Goal: Information Seeking & Learning: Learn about a topic

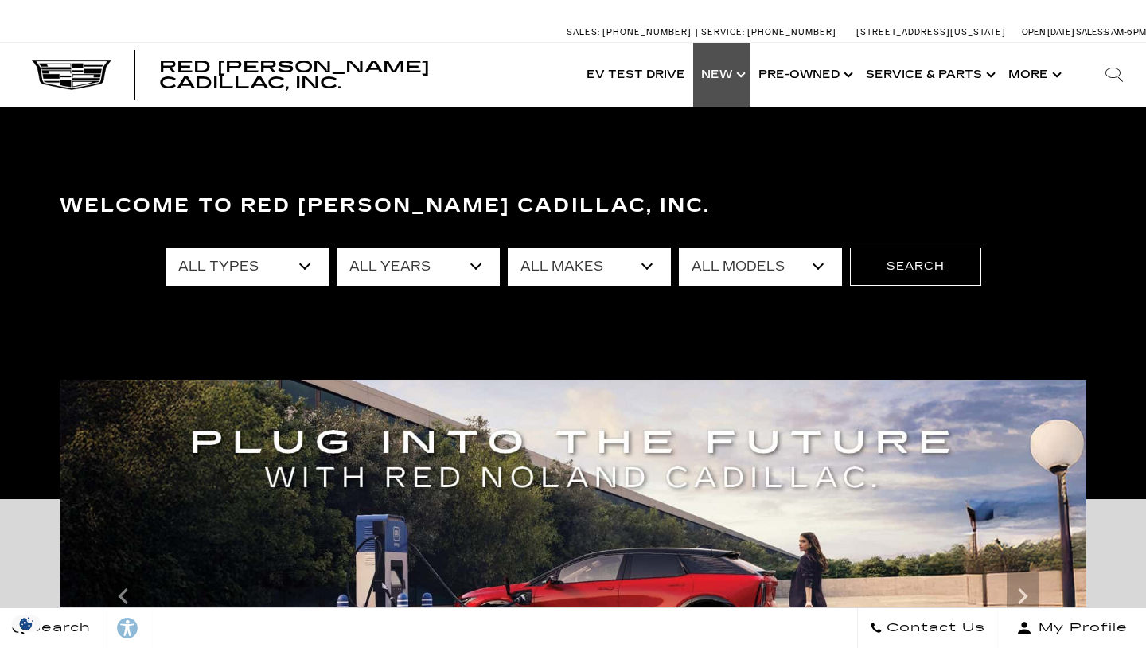
click at [745, 77] on link "Show New" at bounding box center [721, 75] width 57 height 64
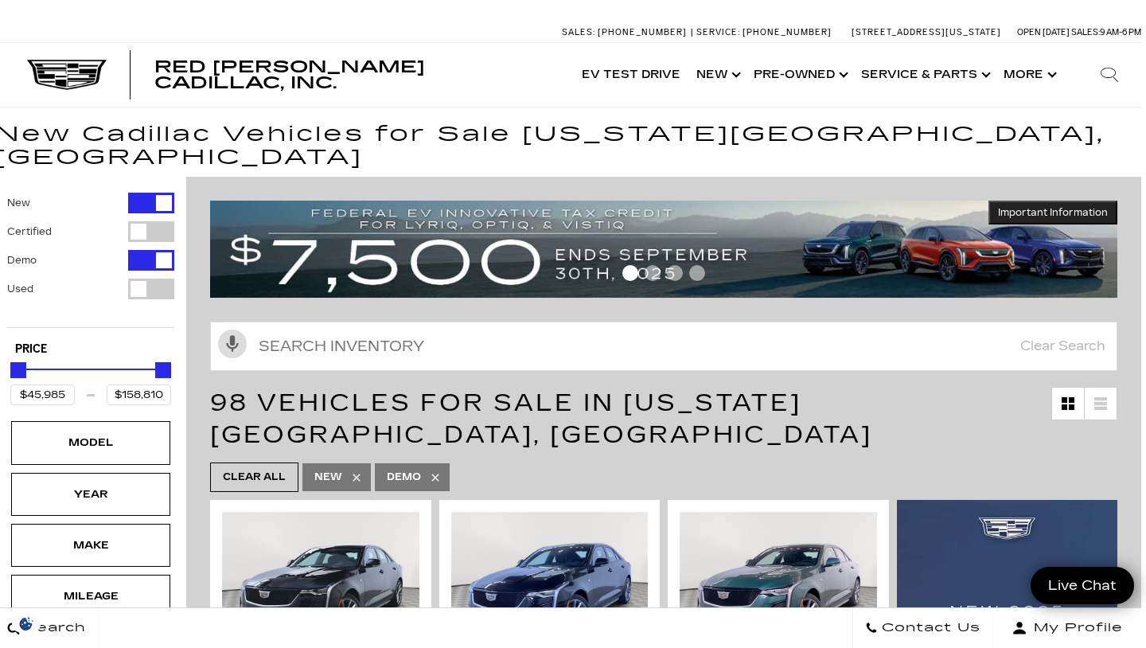
scroll to position [0, 5]
click at [1102, 407] on icon at bounding box center [1100, 408] width 13 height 3
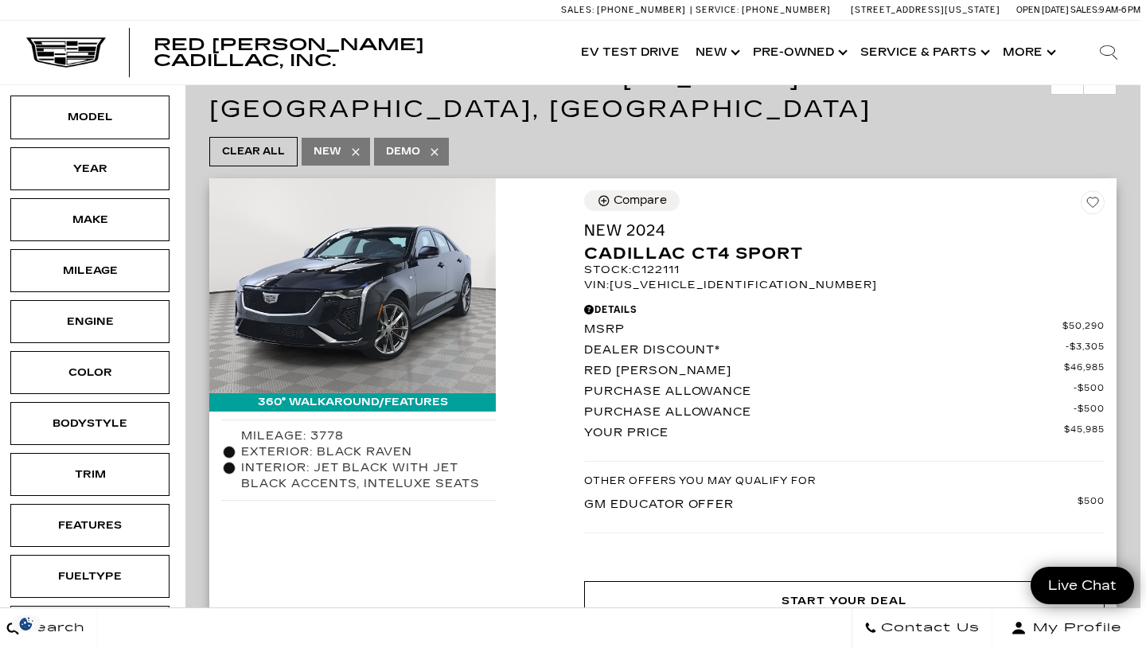
scroll to position [327, 6]
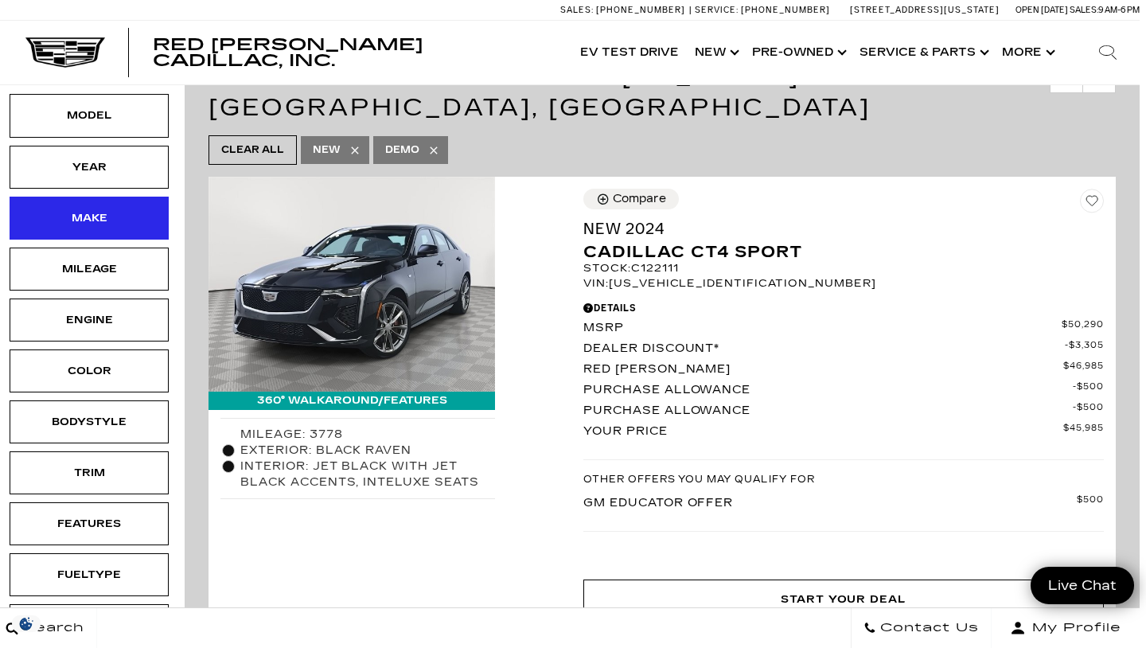
click at [151, 196] on div "Make" at bounding box center [89, 217] width 159 height 43
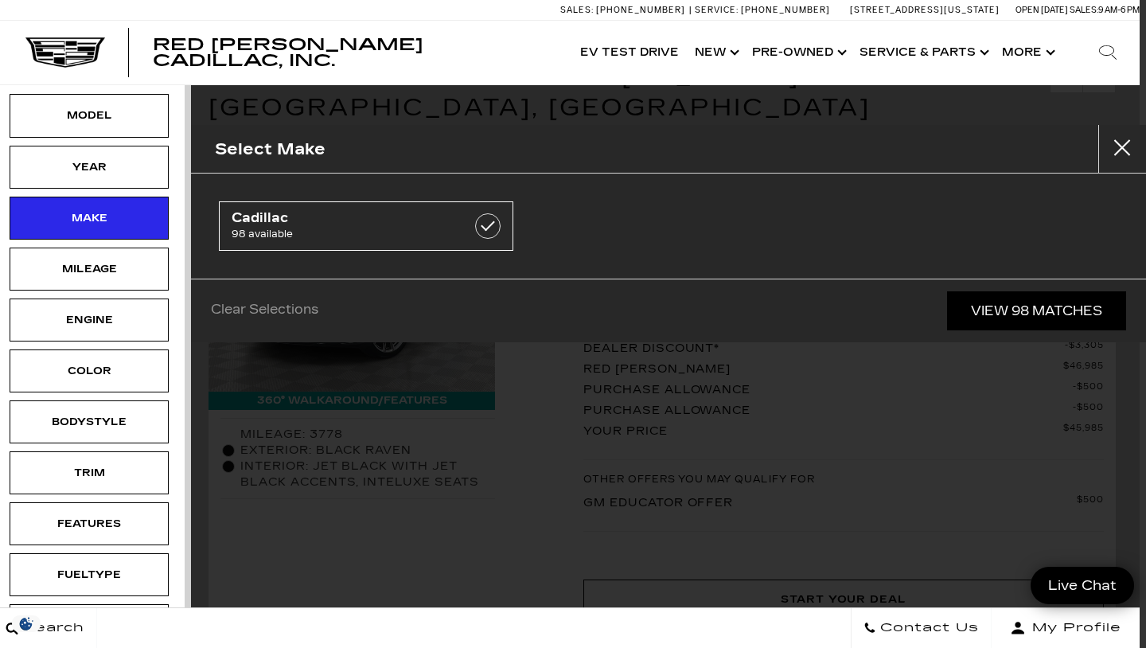
click at [1130, 152] on button "close" at bounding box center [1122, 149] width 48 height 48
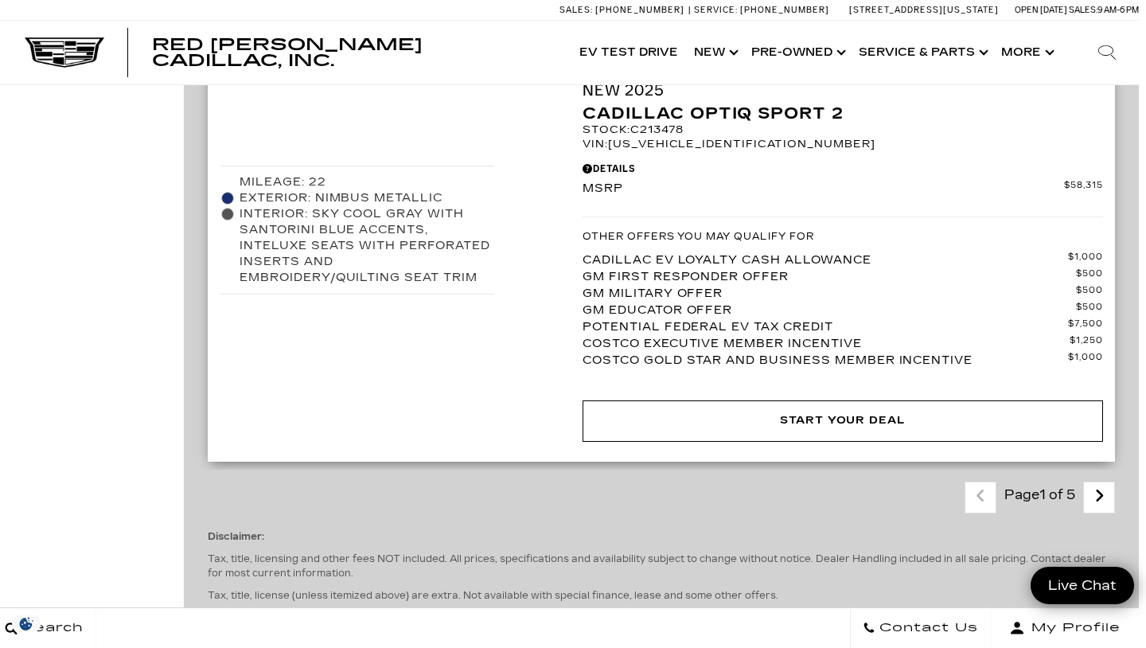
scroll to position [11509, 7]
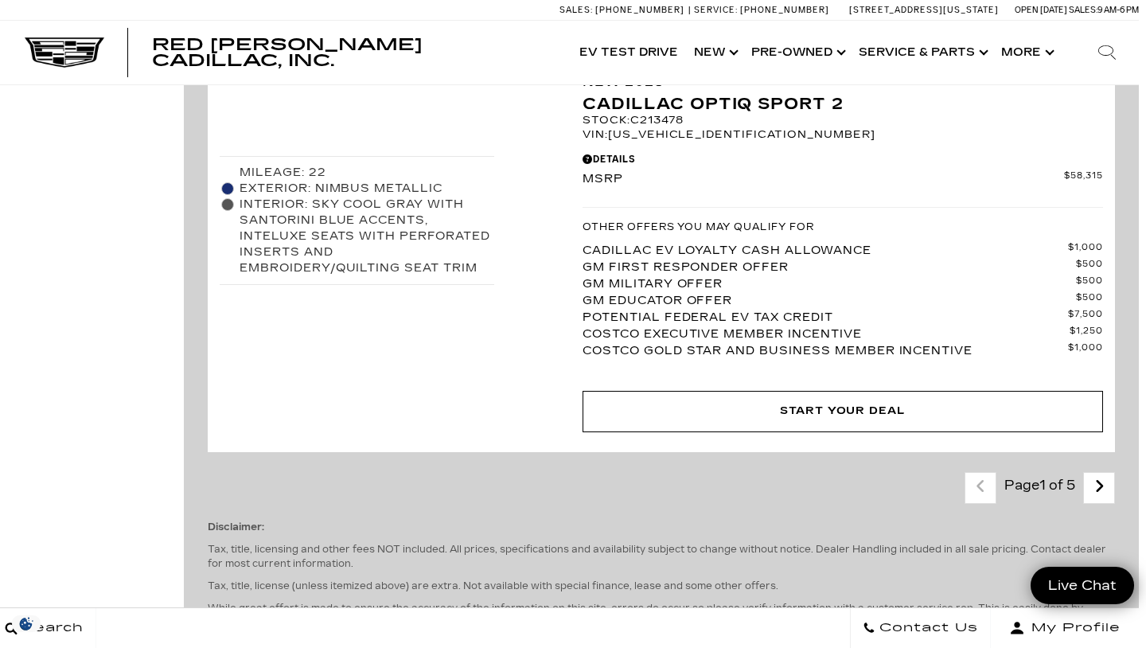
click at [1098, 473] on icon "next page" at bounding box center [1099, 485] width 10 height 25
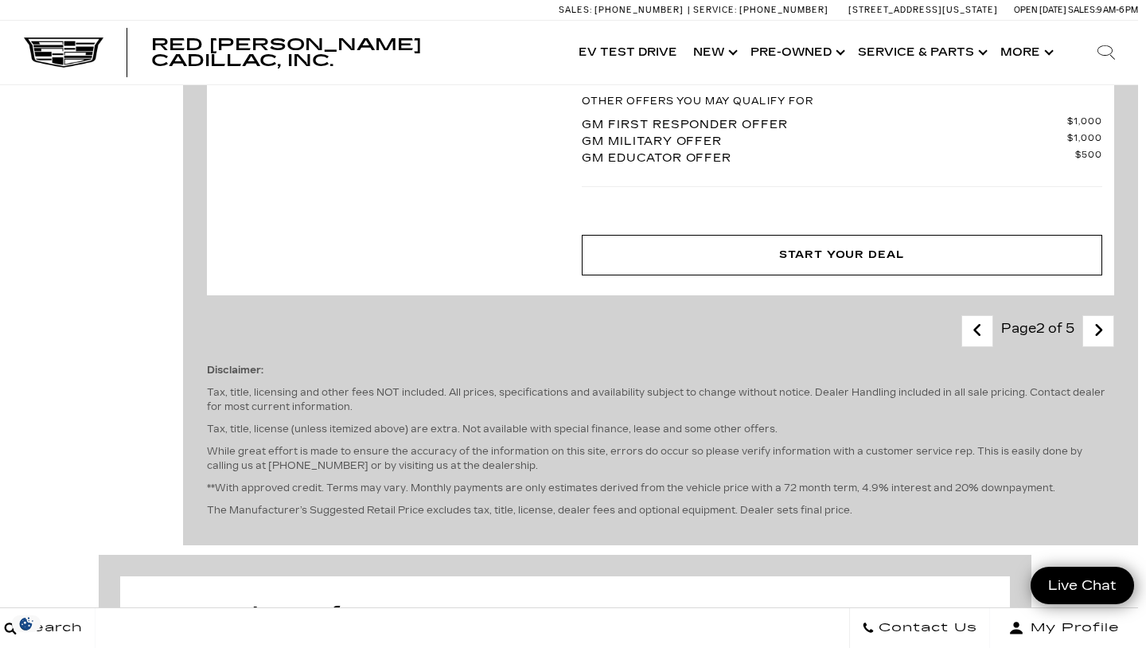
scroll to position [9724, 8]
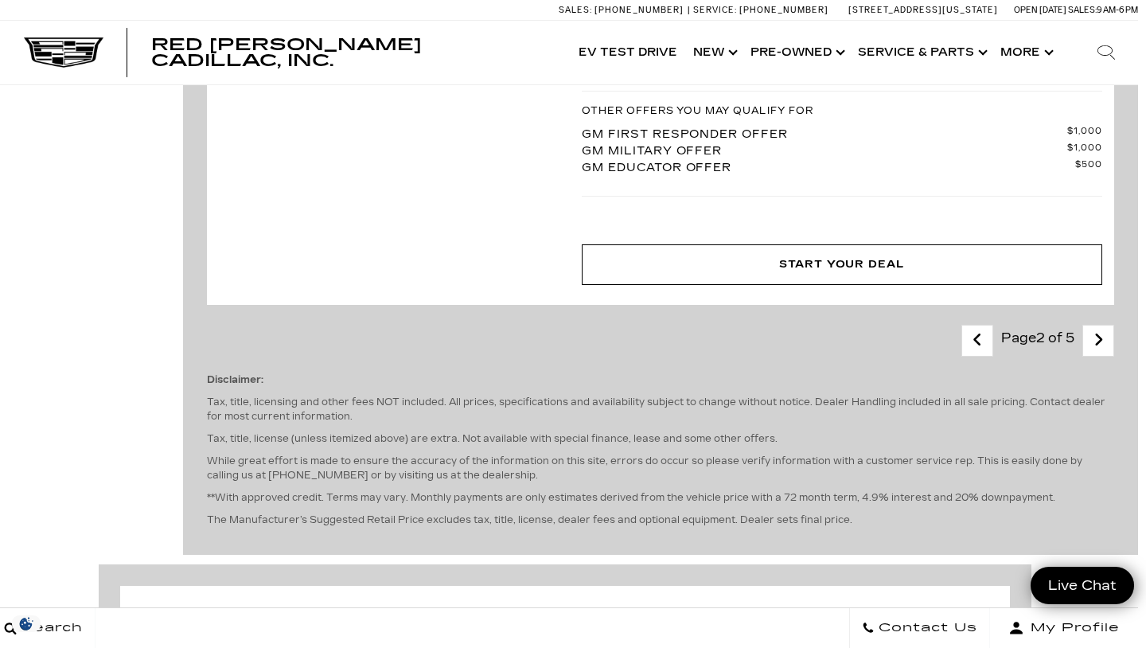
click at [1094, 327] on icon "next page" at bounding box center [1098, 339] width 10 height 25
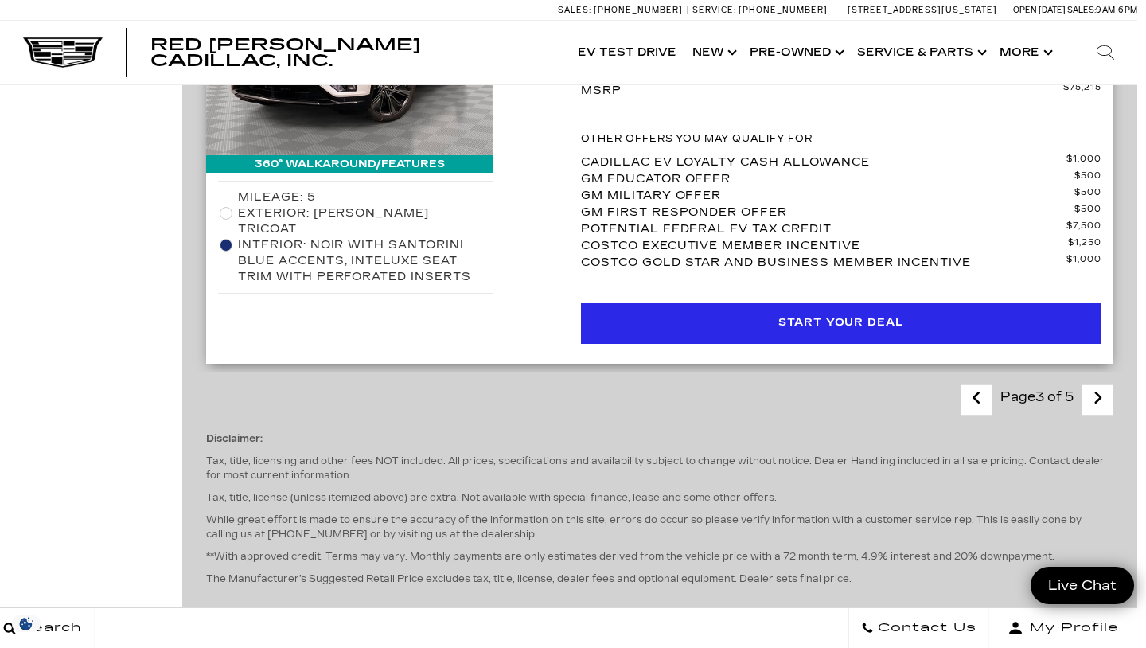
scroll to position [9089, 9]
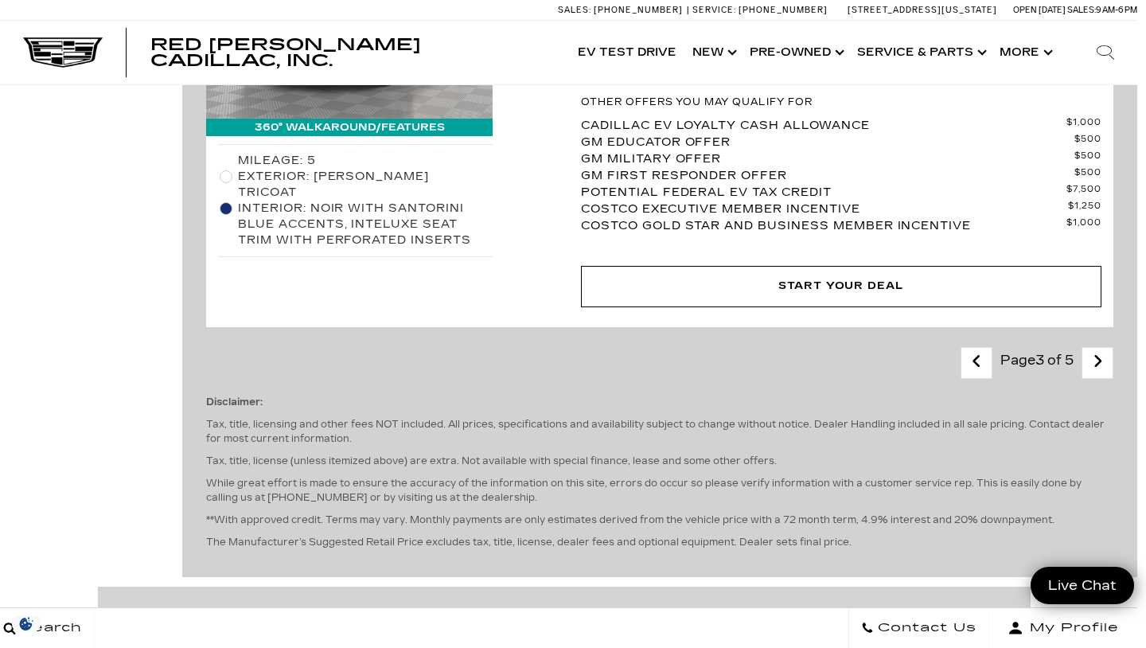
click at [1106, 348] on link "Next" at bounding box center [1097, 362] width 34 height 28
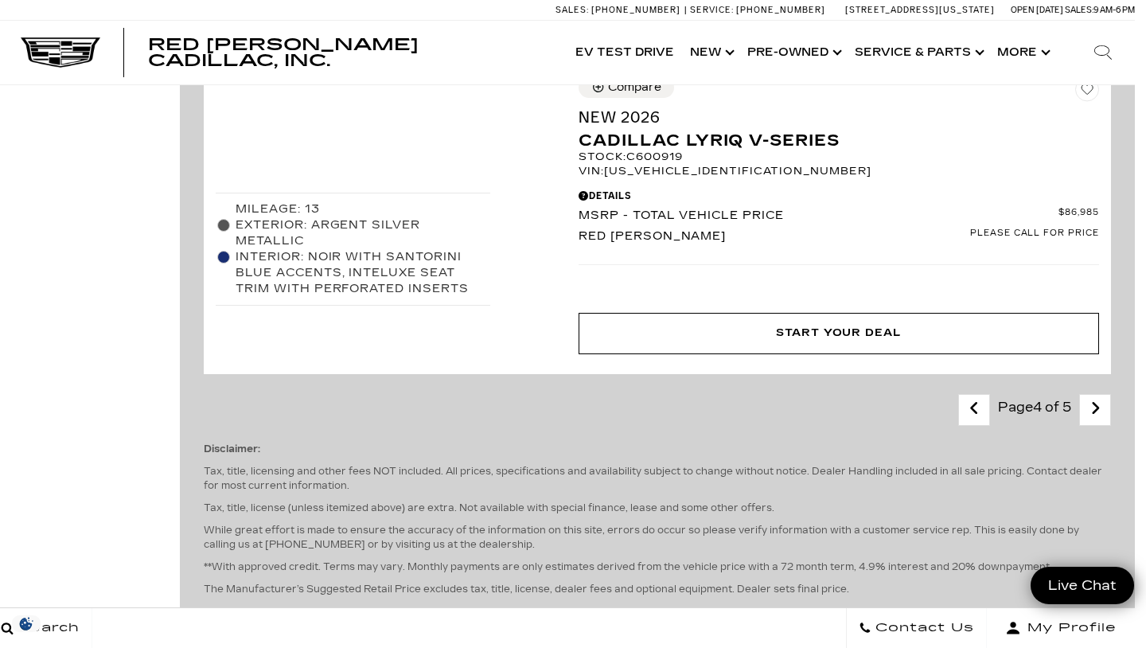
scroll to position [9455, 12]
click at [1100, 395] on link "Next" at bounding box center [1094, 409] width 34 height 28
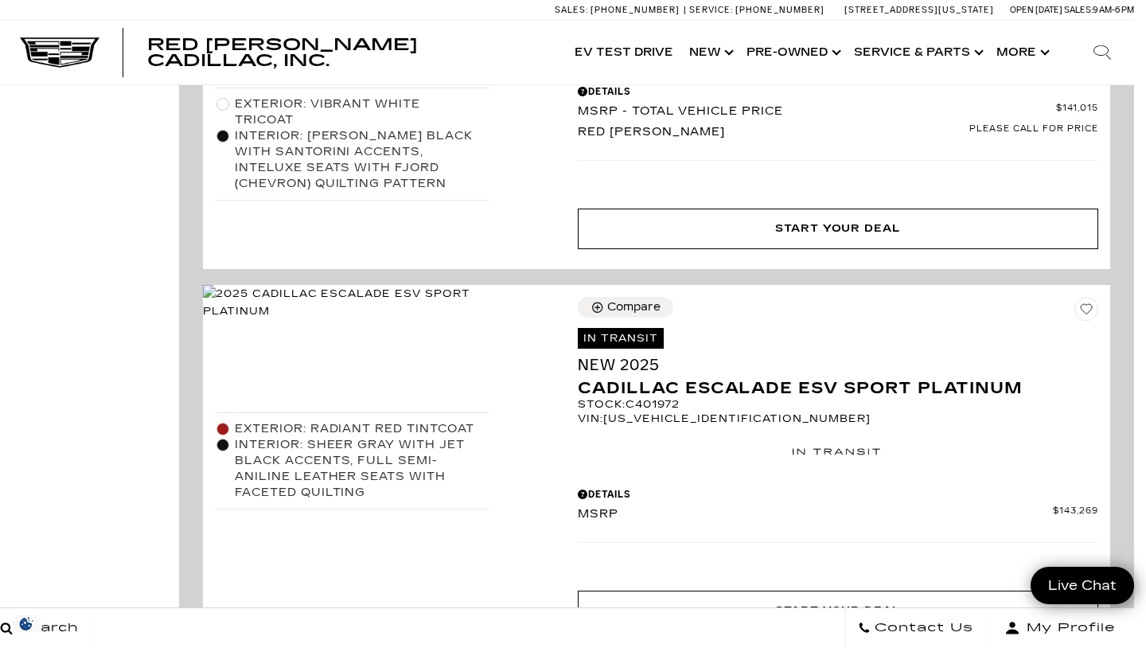
scroll to position [4345, 12]
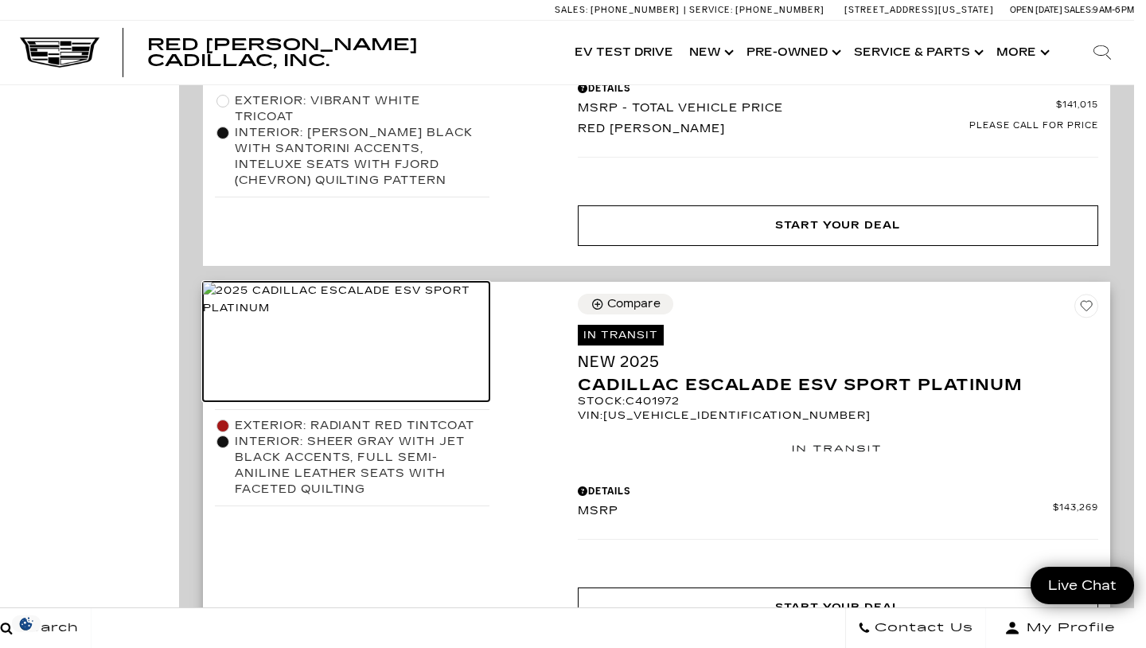
click at [376, 305] on img at bounding box center [346, 299] width 286 height 35
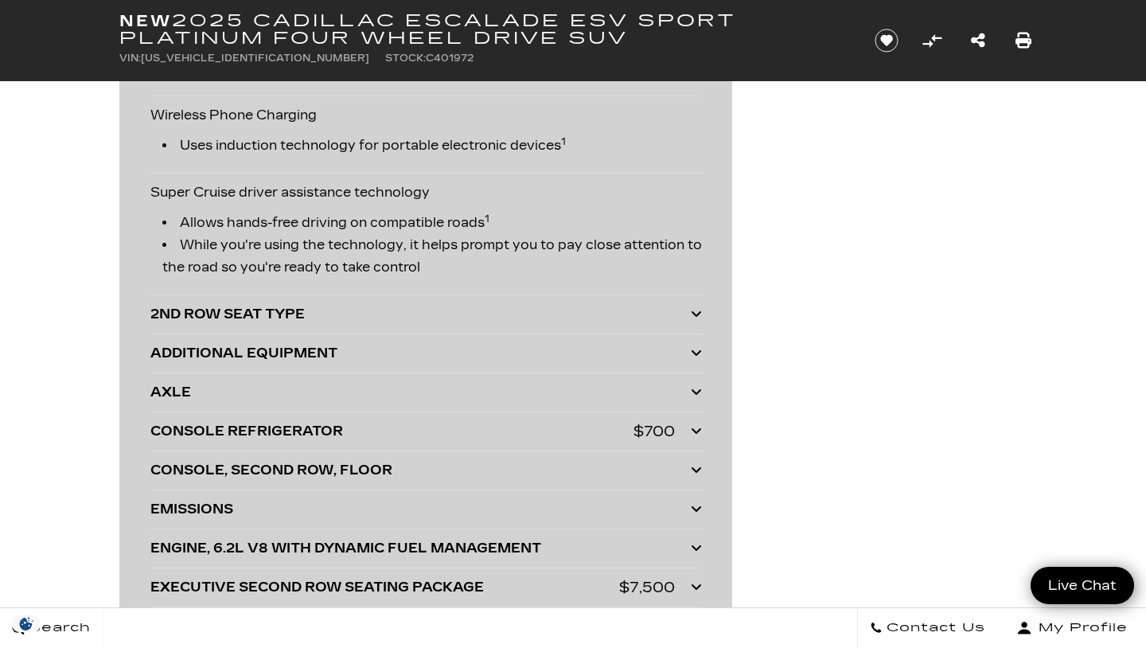
scroll to position [4283, 0]
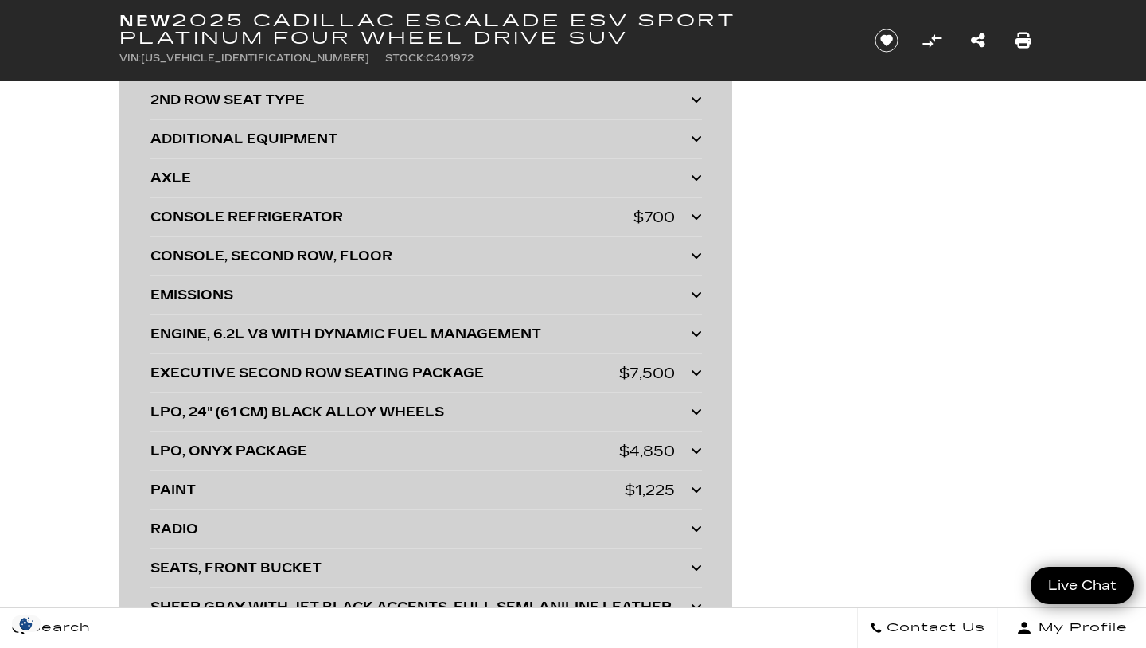
click at [694, 375] on icon at bounding box center [696, 372] width 11 height 13
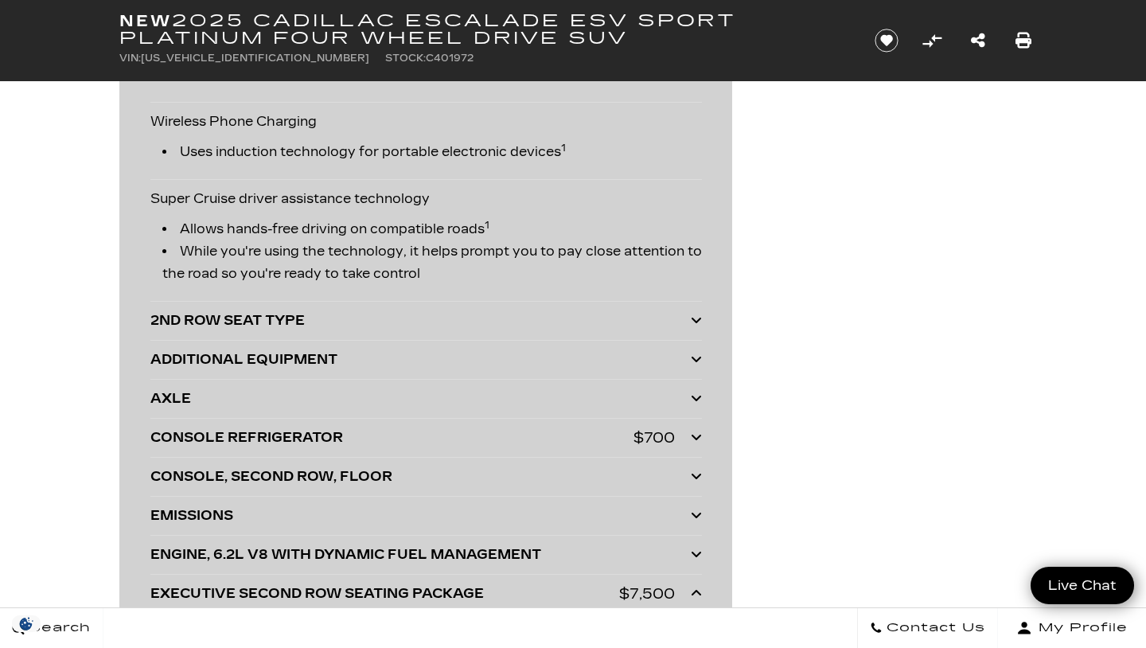
scroll to position [4065, 0]
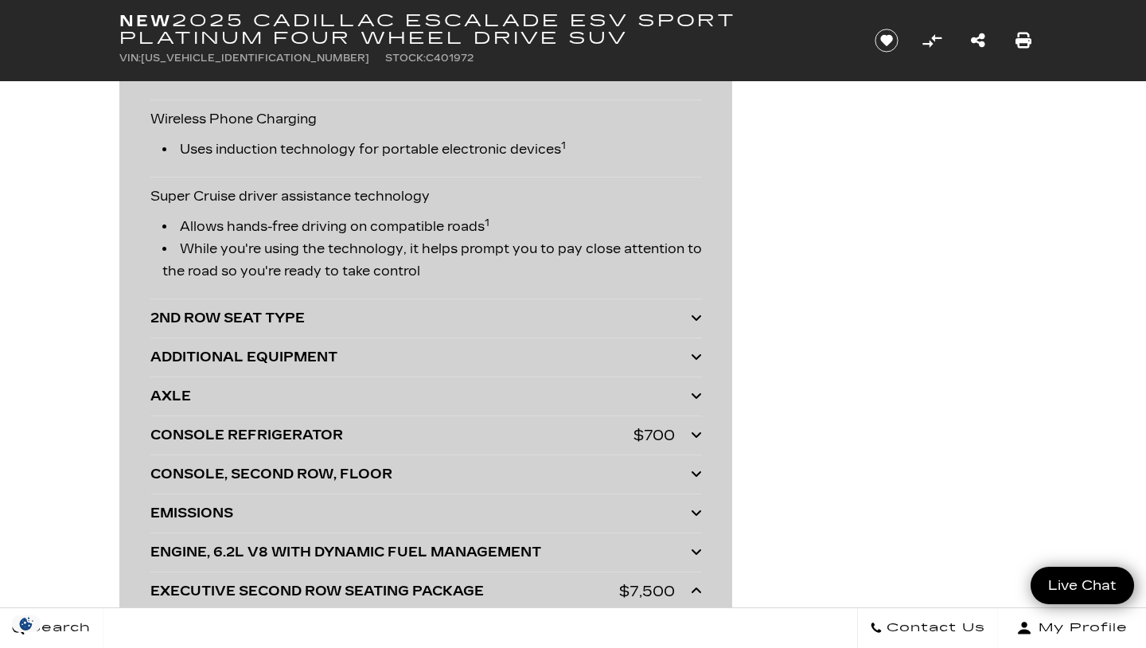
click at [698, 318] on icon at bounding box center [696, 317] width 11 height 13
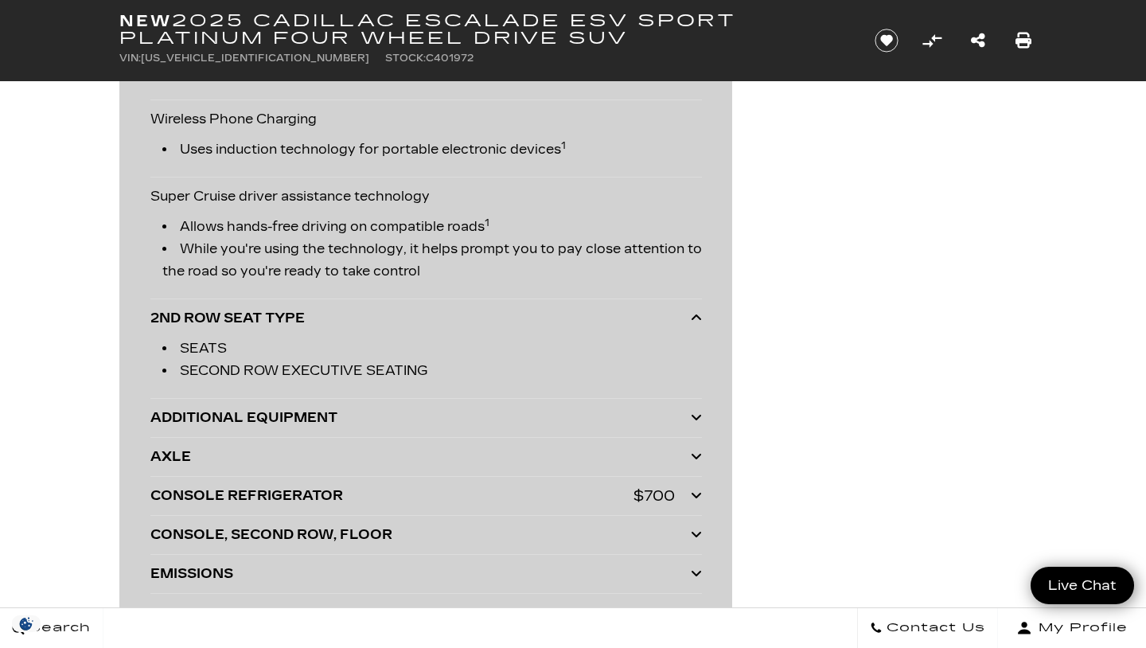
click at [698, 318] on icon at bounding box center [696, 317] width 11 height 13
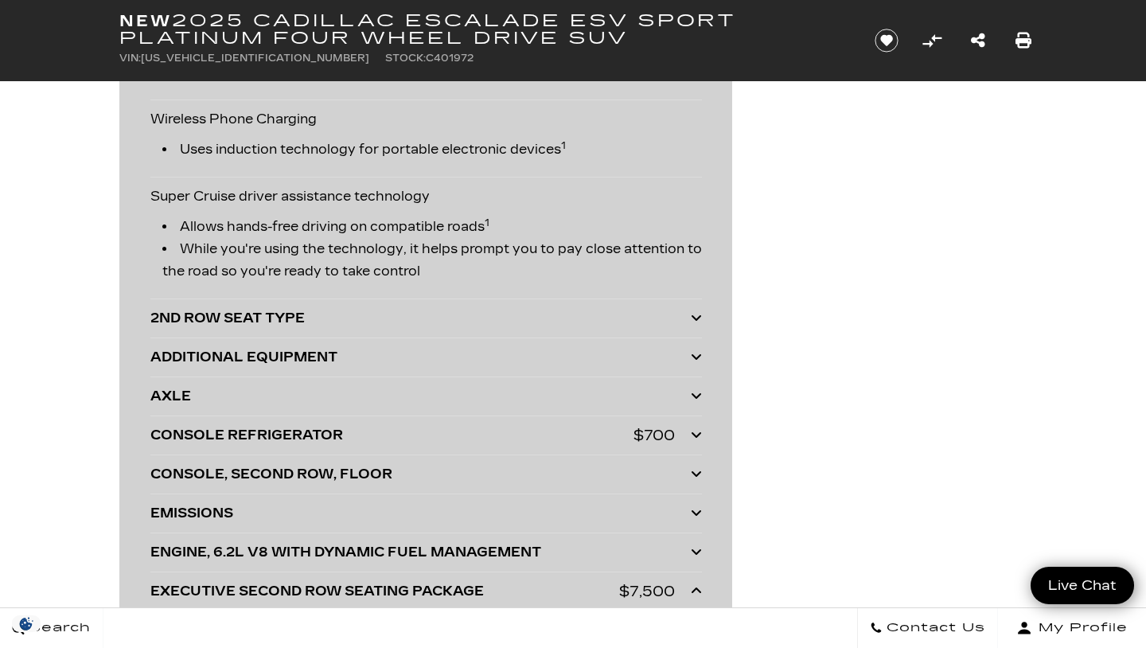
click at [696, 356] on icon at bounding box center [696, 356] width 11 height 13
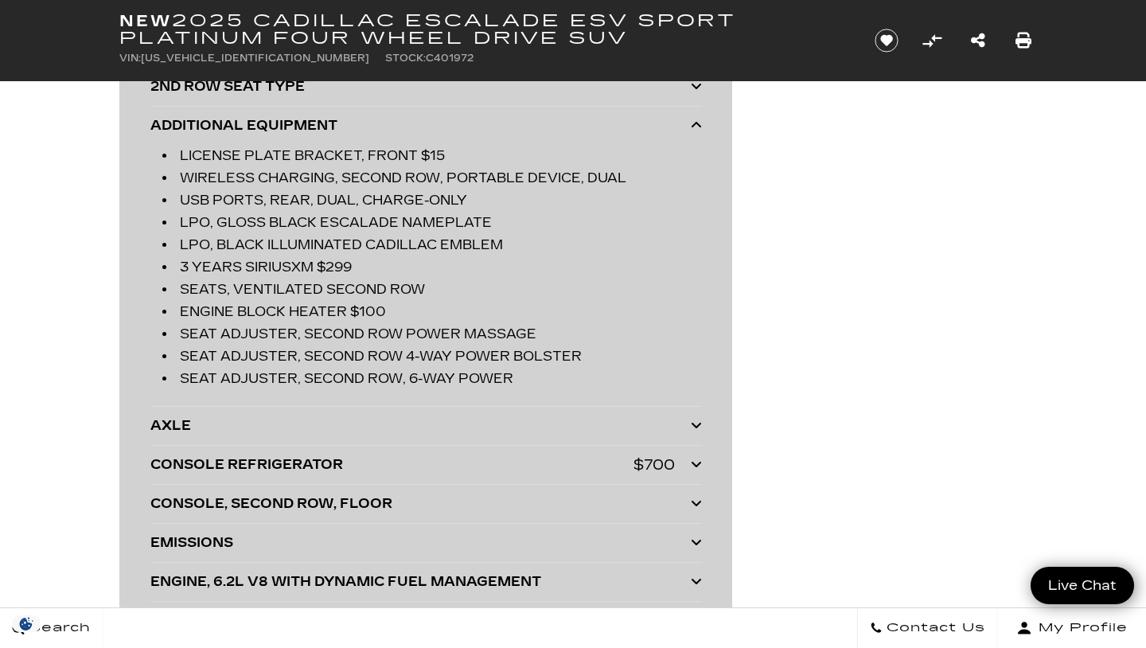
scroll to position [4297, 0]
click at [698, 126] on icon at bounding box center [696, 124] width 11 height 13
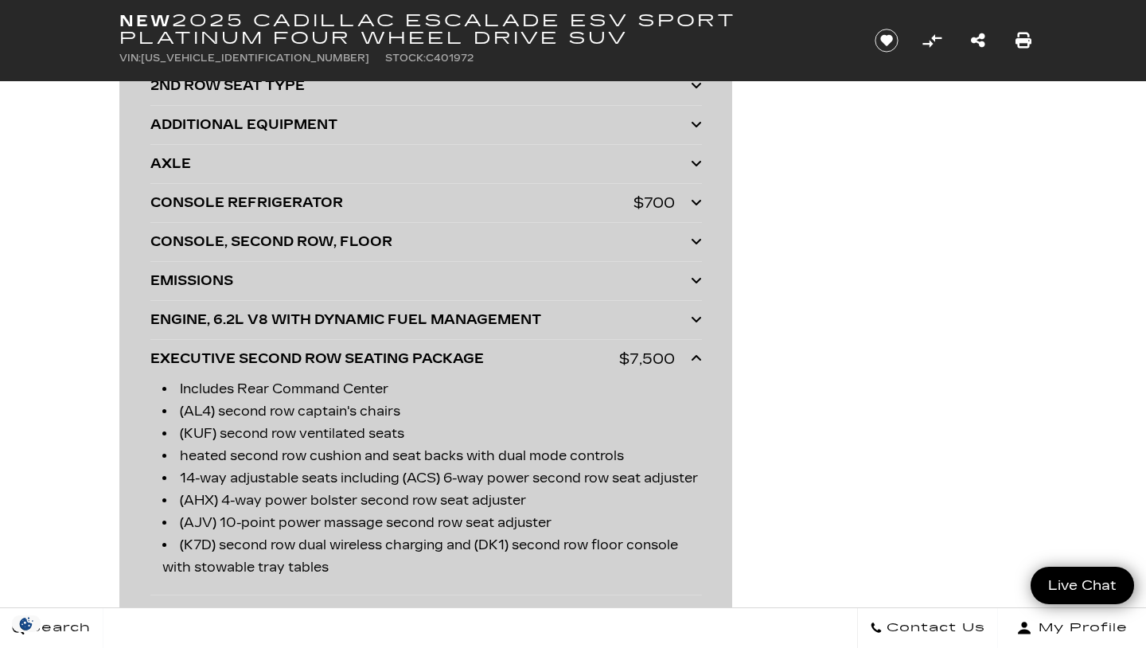
click at [697, 203] on icon at bounding box center [696, 202] width 11 height 13
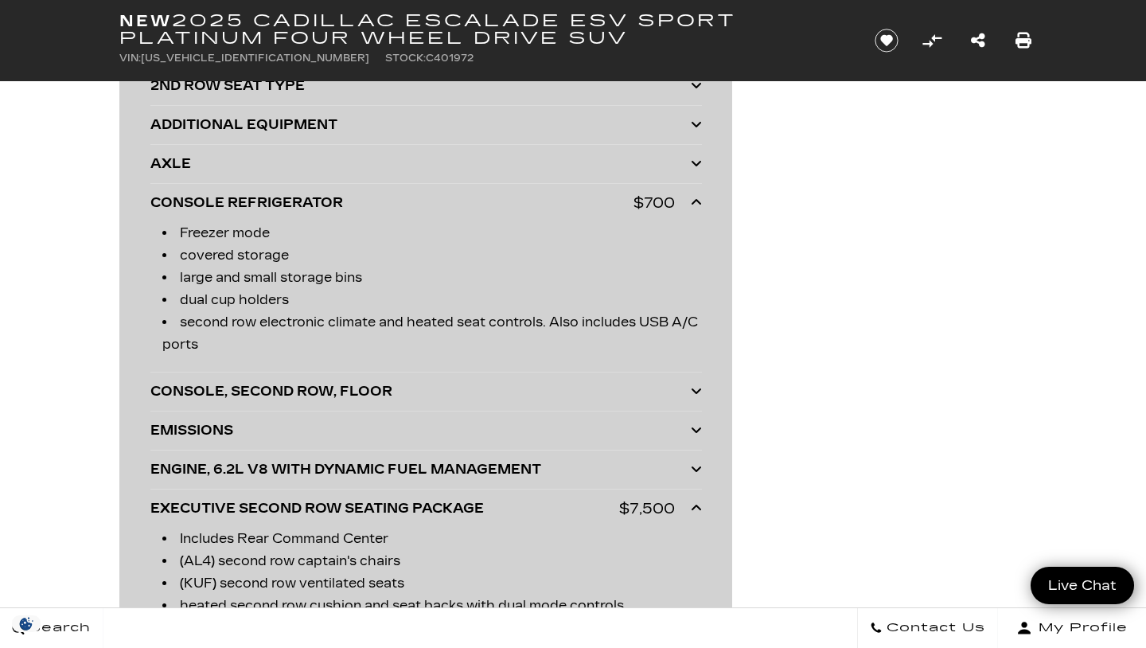
click at [697, 203] on icon at bounding box center [696, 202] width 11 height 13
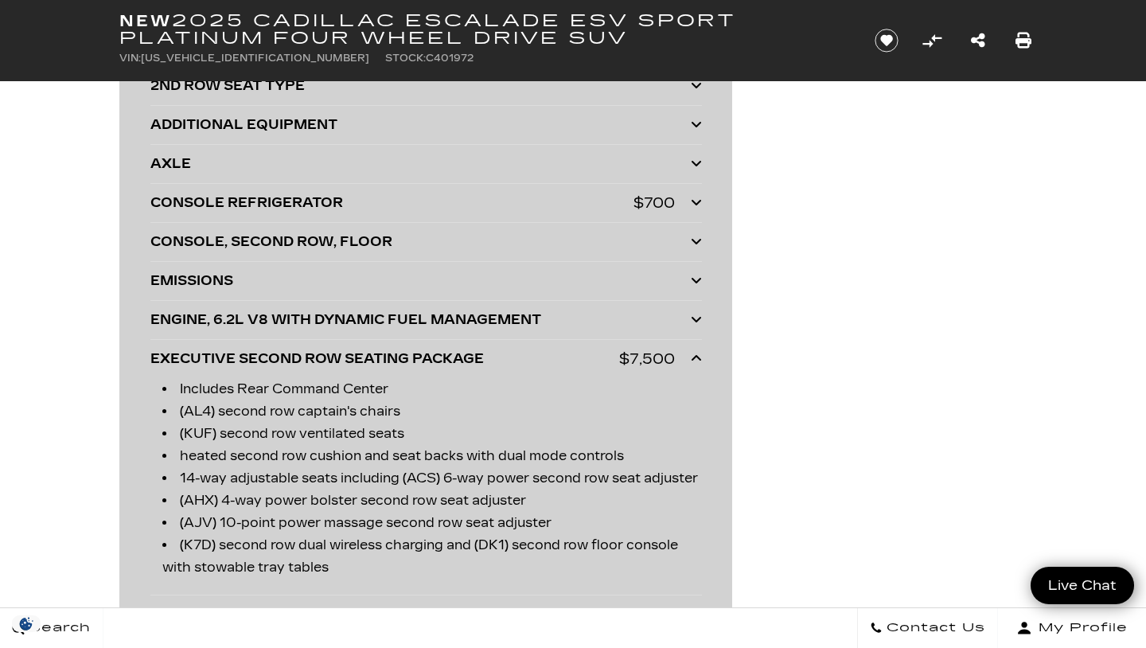
click at [698, 242] on icon at bounding box center [696, 241] width 11 height 13
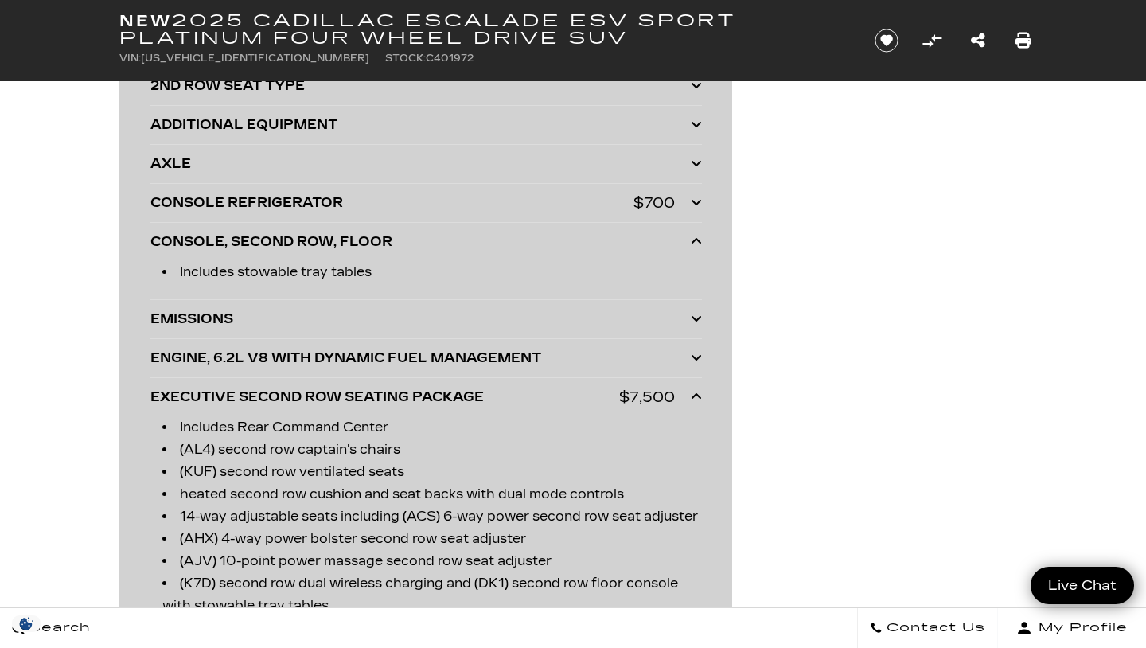
click at [698, 242] on icon at bounding box center [696, 241] width 11 height 13
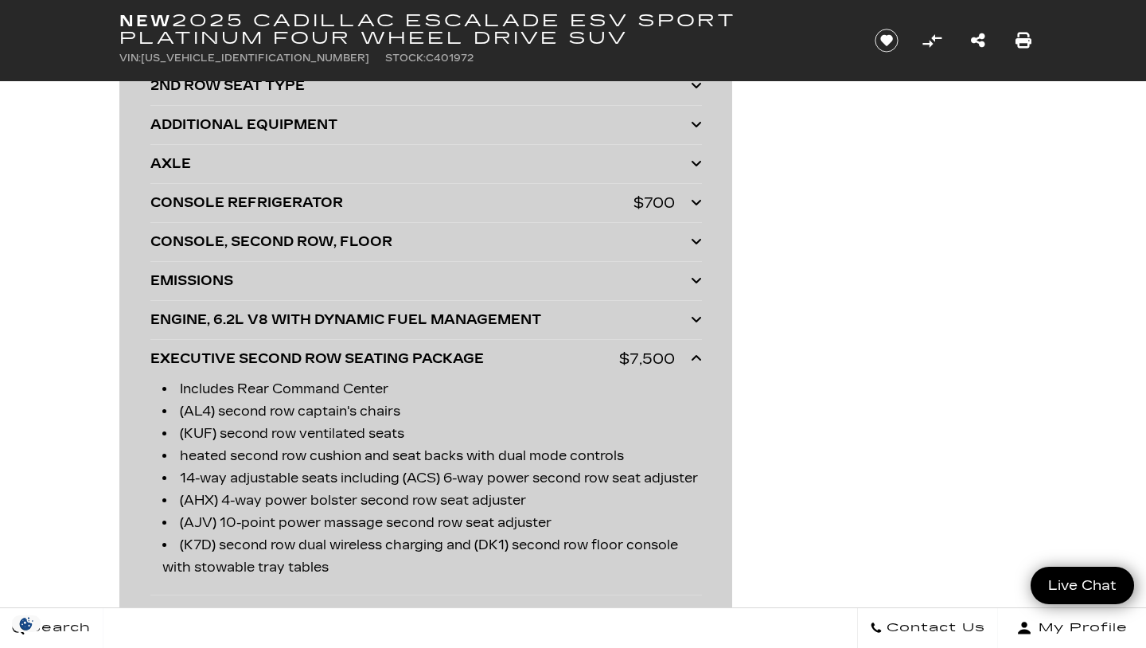
click at [699, 318] on icon at bounding box center [696, 319] width 11 height 13
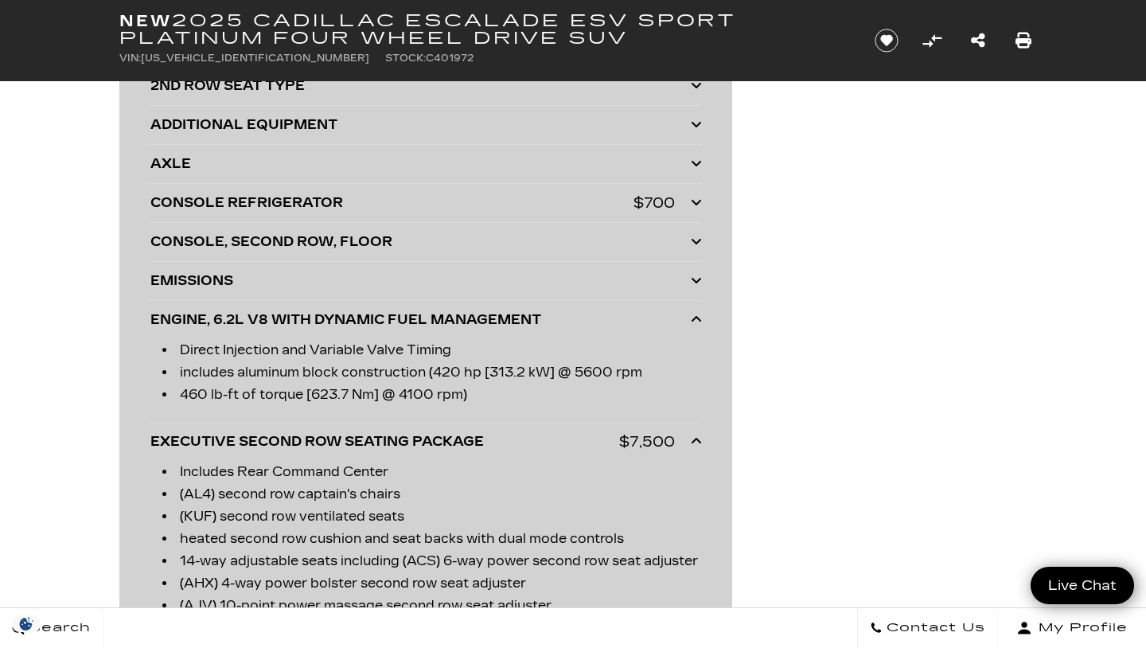
click at [699, 318] on icon at bounding box center [696, 319] width 11 height 13
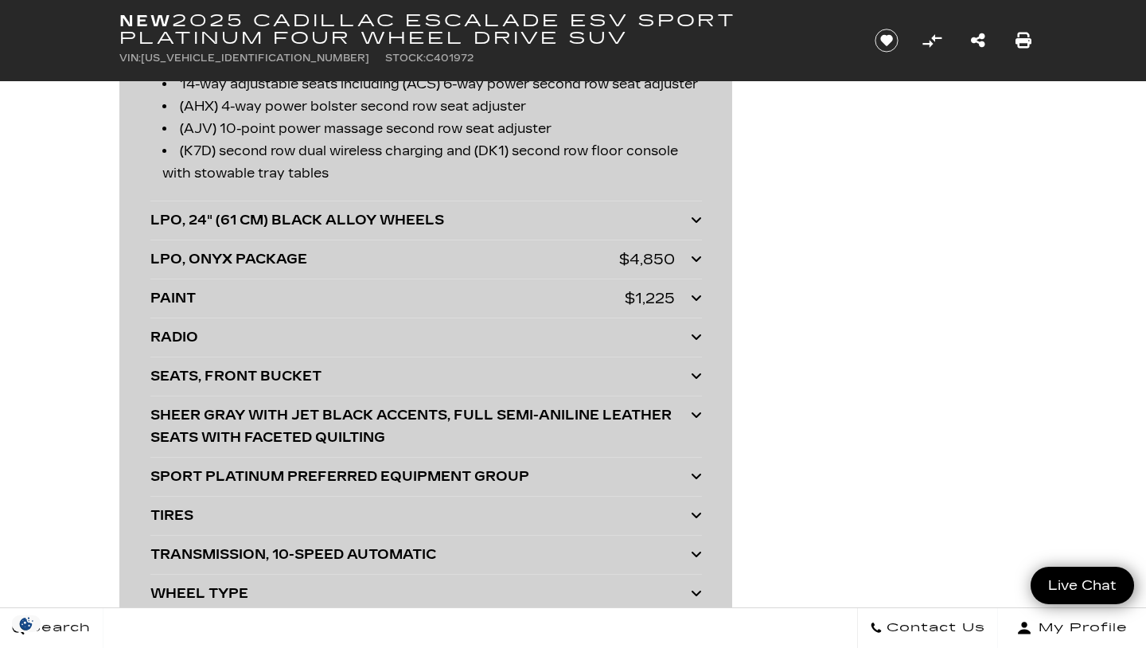
scroll to position [4692, 0]
click at [695, 376] on icon at bounding box center [696, 374] width 11 height 13
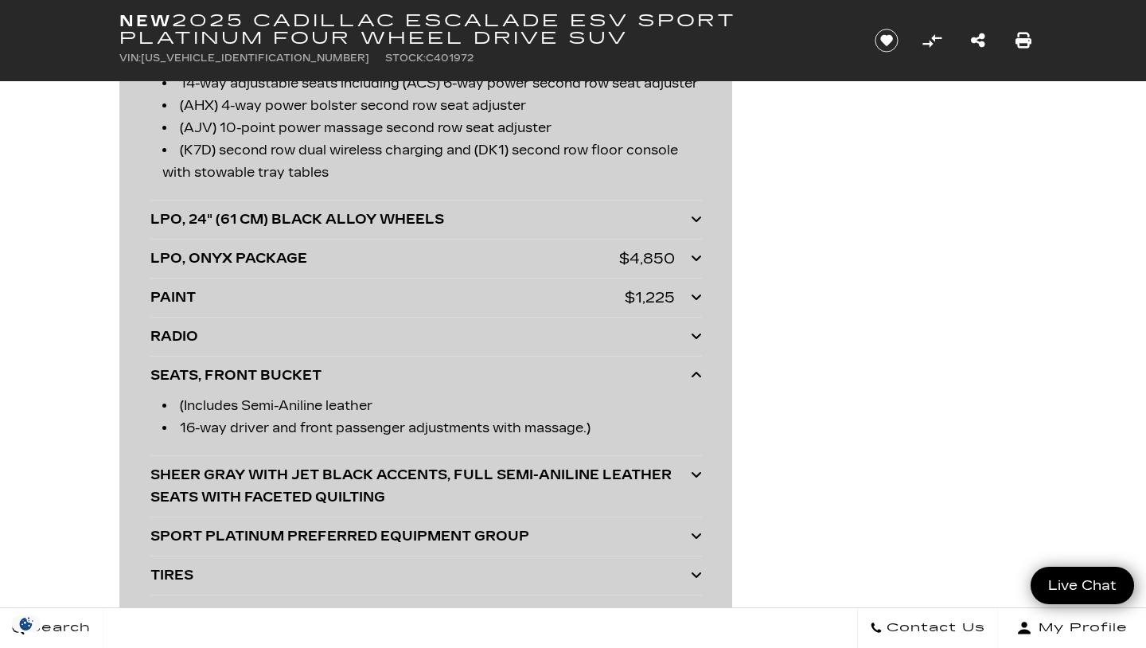
click at [695, 376] on icon at bounding box center [696, 374] width 11 height 13
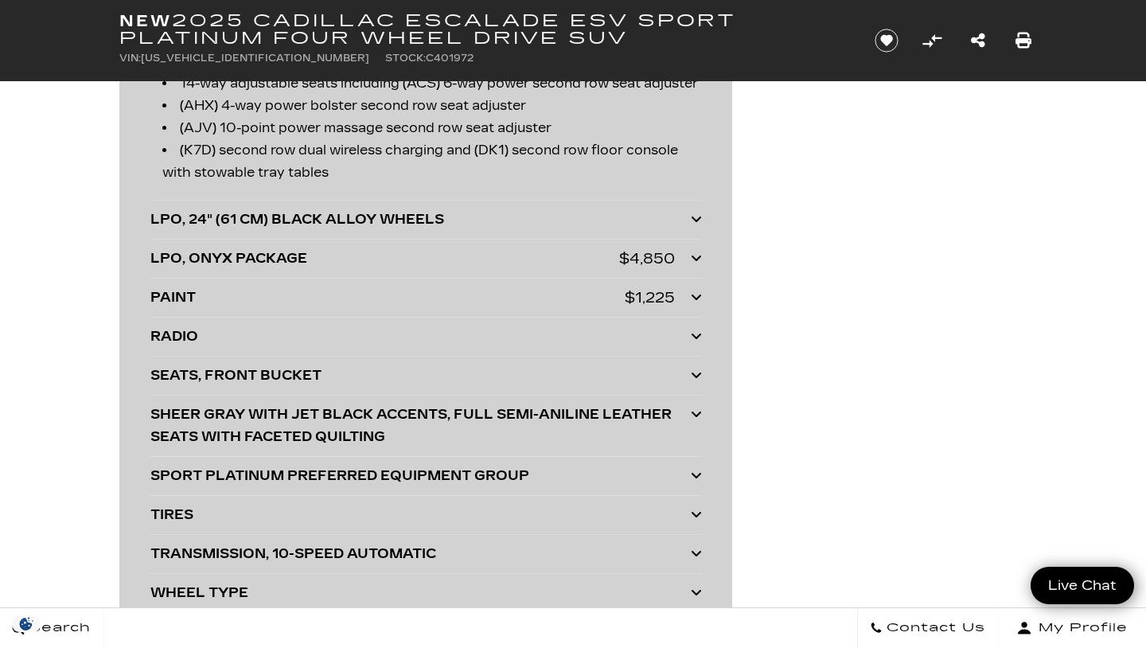
click at [695, 412] on icon at bounding box center [696, 413] width 11 height 13
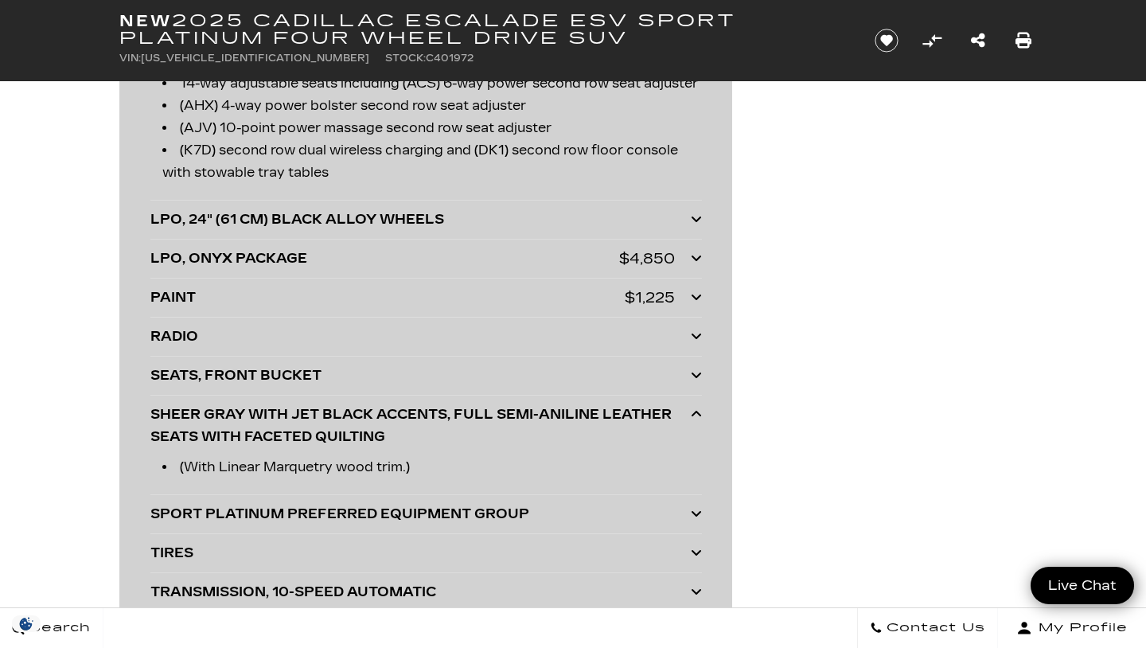
click at [695, 412] on icon at bounding box center [696, 413] width 11 height 13
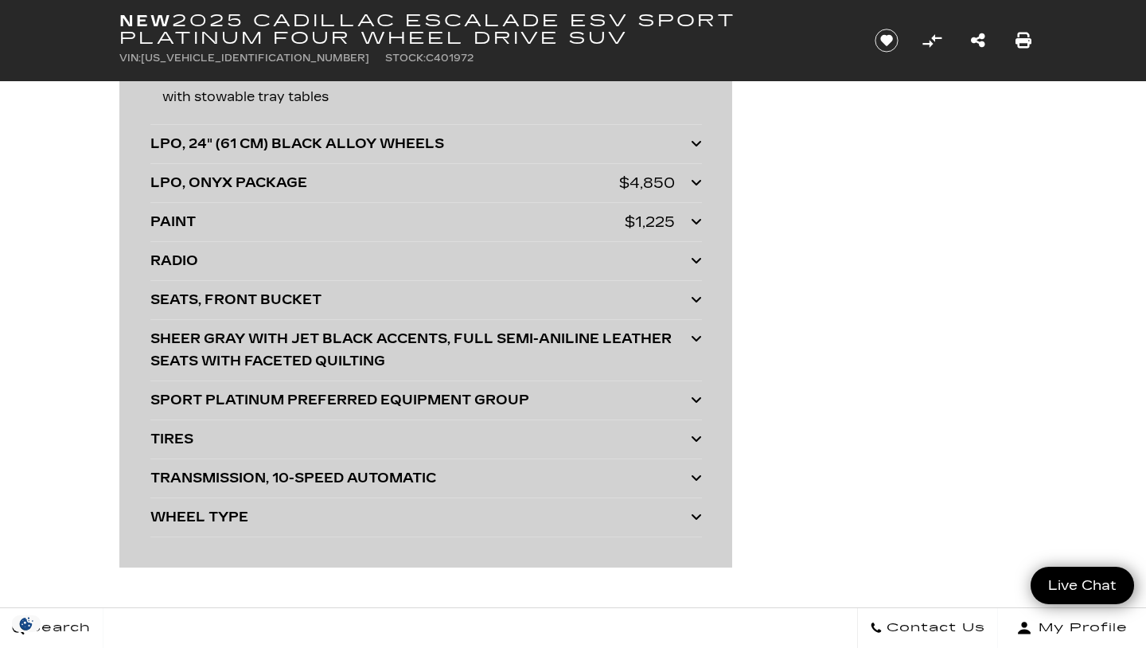
scroll to position [4775, 0]
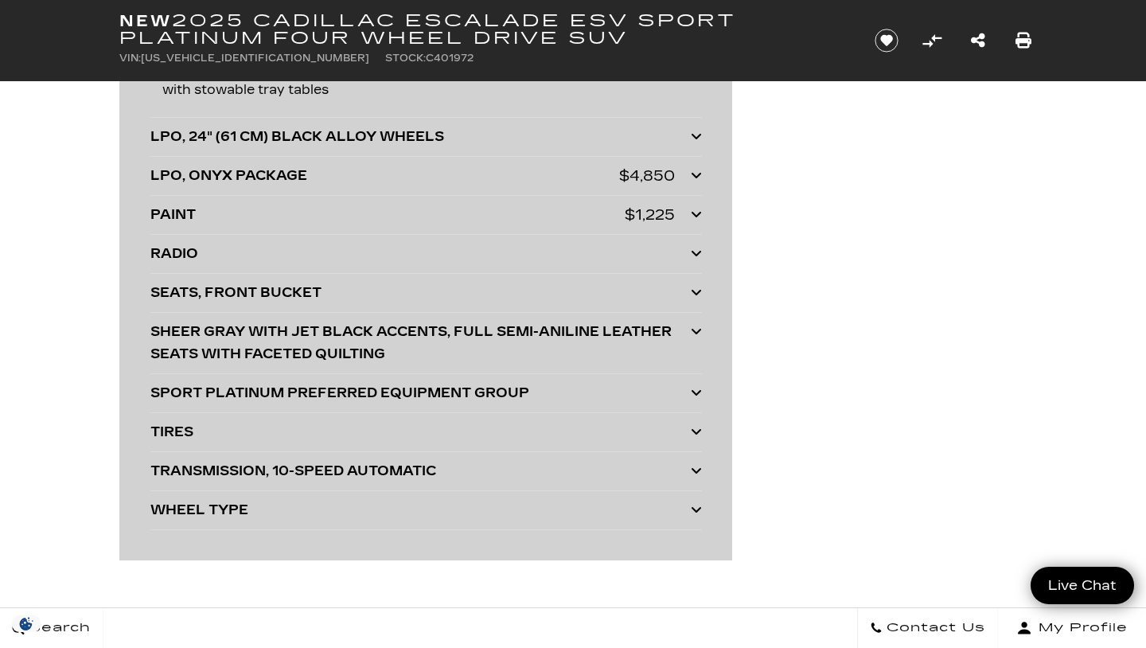
click at [698, 512] on icon at bounding box center [696, 509] width 11 height 13
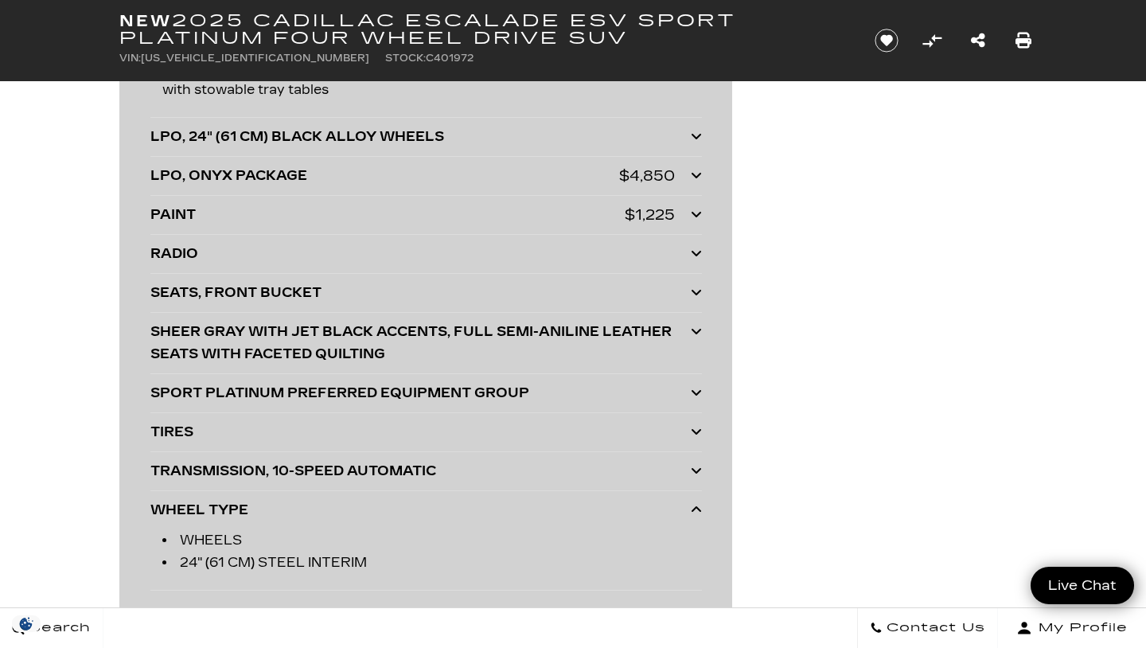
click at [698, 512] on icon at bounding box center [696, 509] width 11 height 13
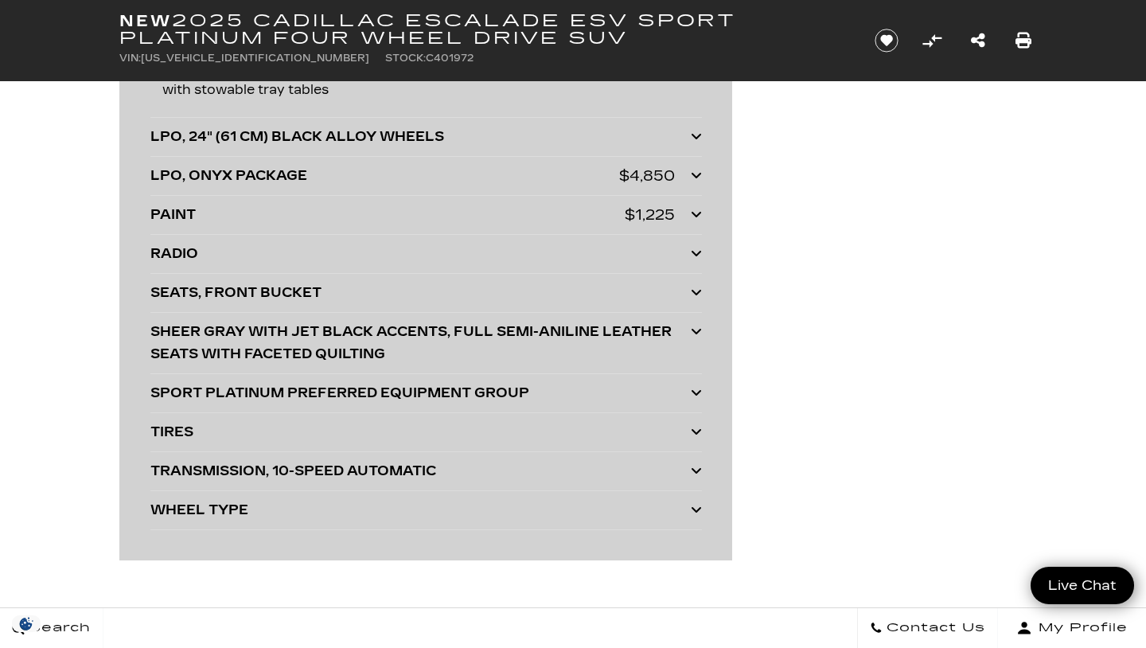
click at [694, 430] on icon at bounding box center [696, 431] width 11 height 13
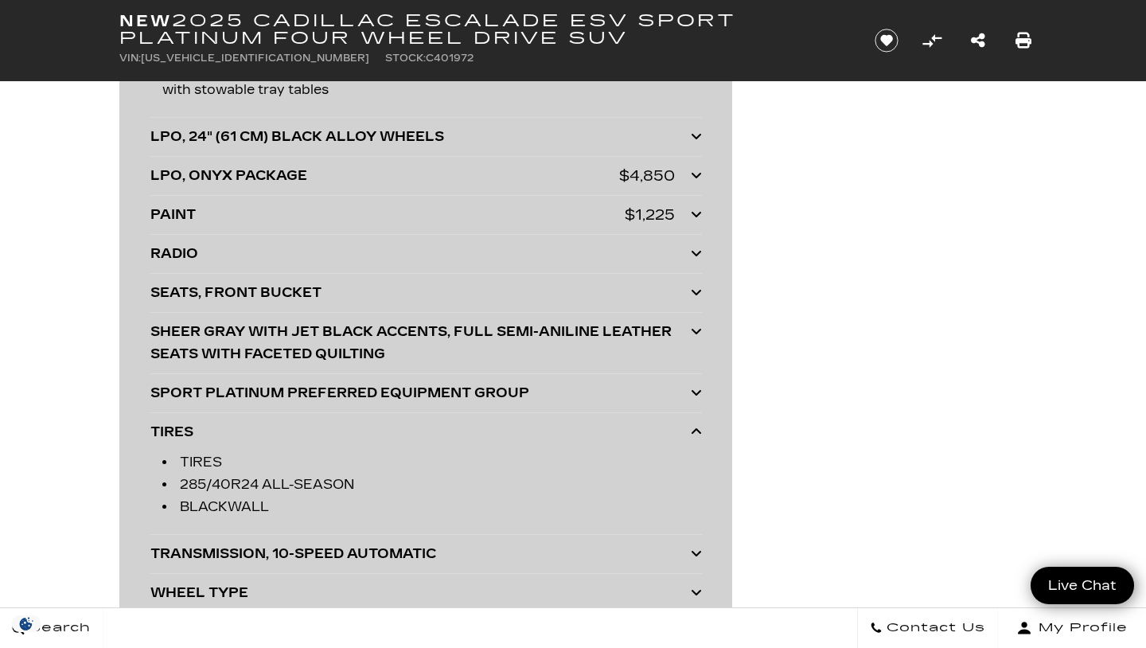
click at [694, 430] on icon at bounding box center [696, 431] width 11 height 13
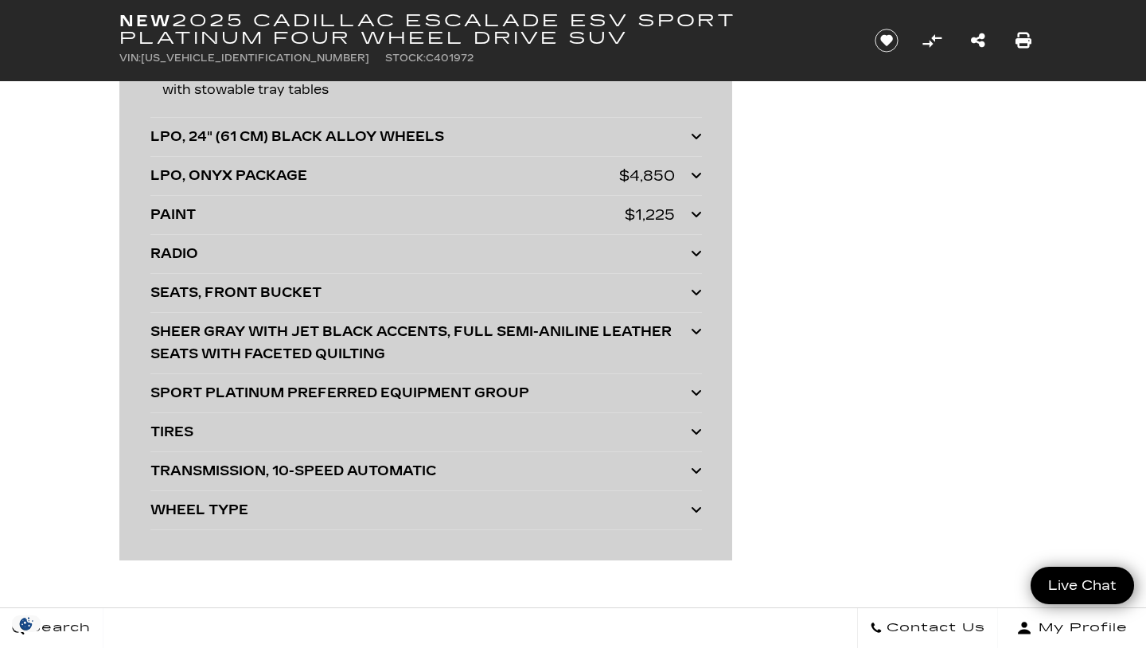
click at [696, 393] on icon at bounding box center [696, 392] width 11 height 13
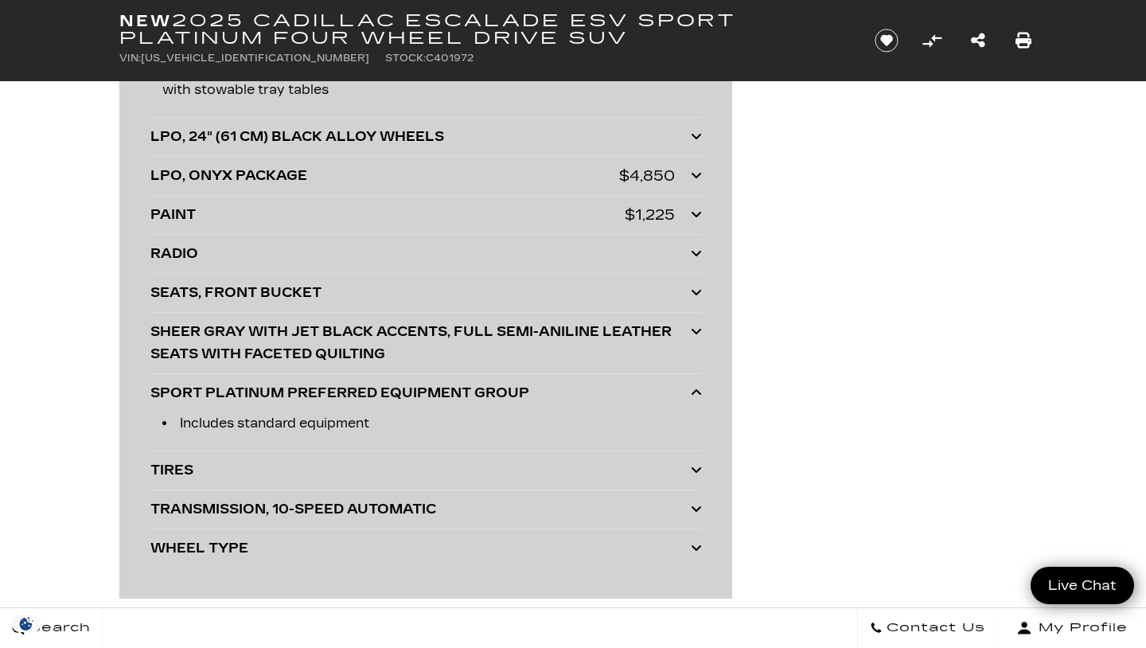
click at [696, 393] on icon at bounding box center [696, 392] width 11 height 13
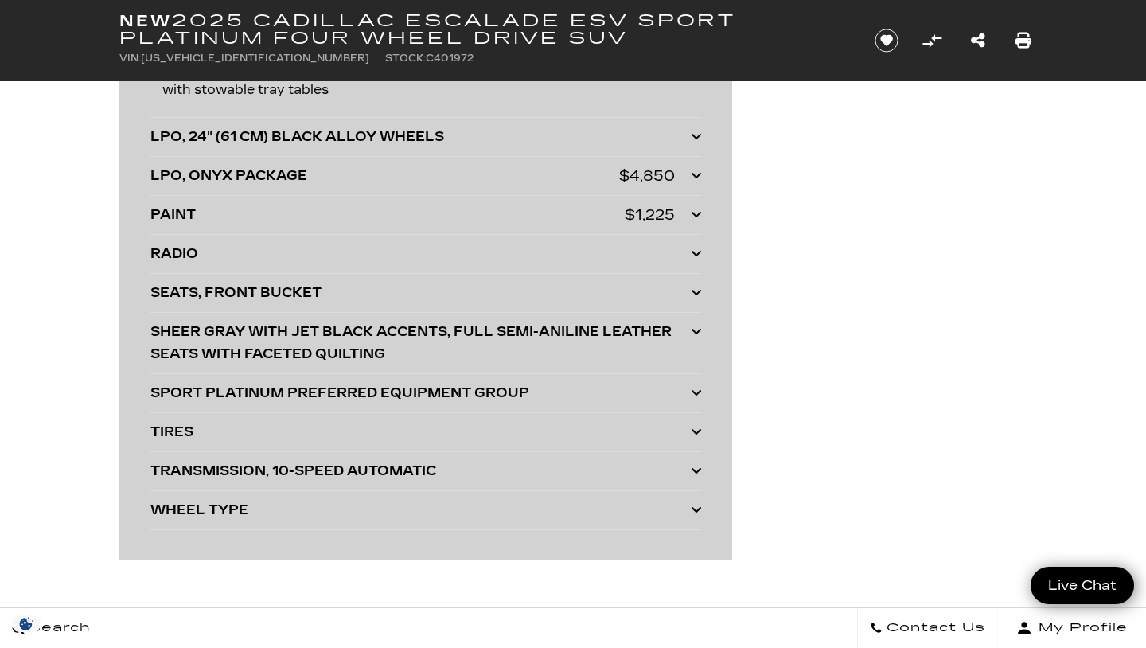
click at [697, 332] on icon at bounding box center [696, 331] width 11 height 13
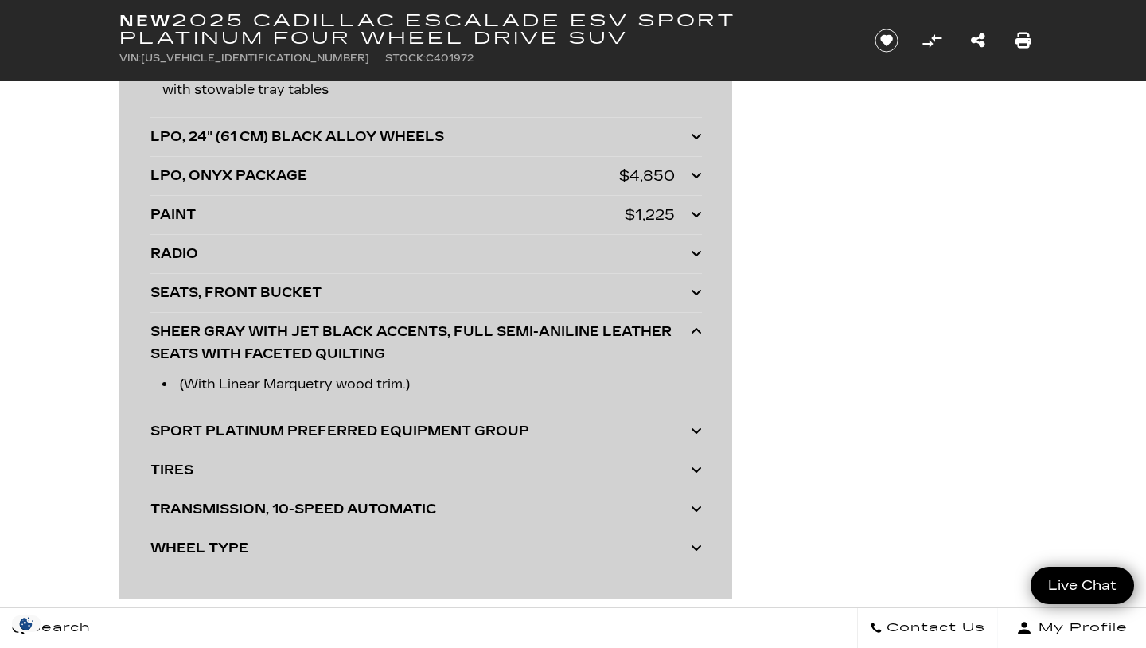
click at [697, 332] on icon at bounding box center [696, 331] width 11 height 13
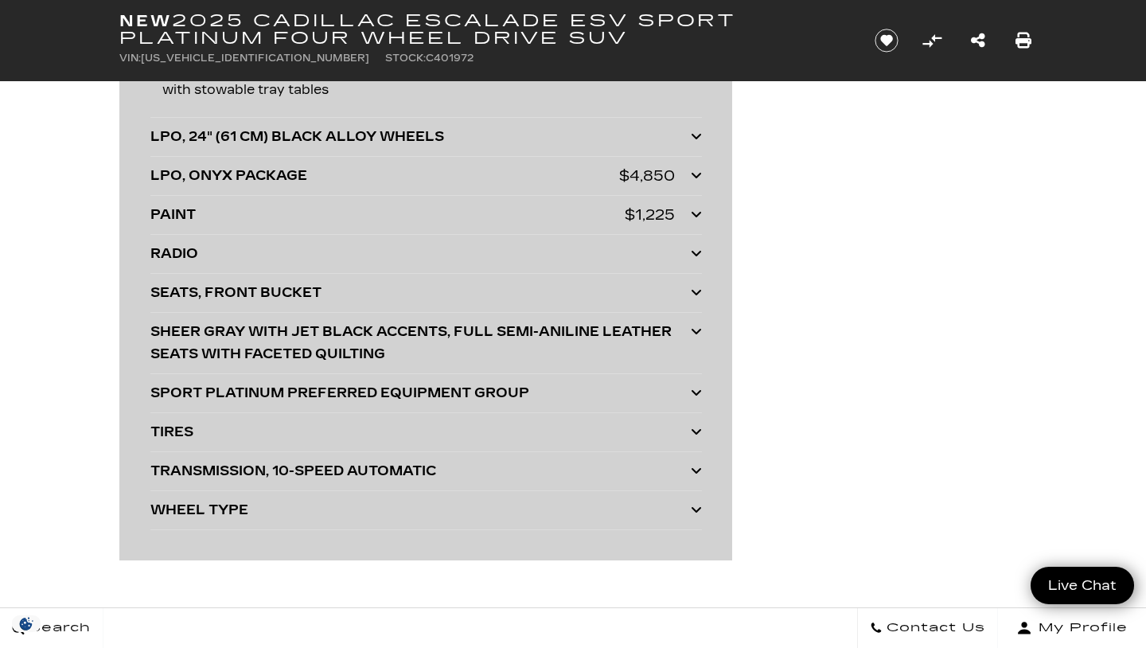
click at [695, 294] on icon at bounding box center [696, 292] width 11 height 13
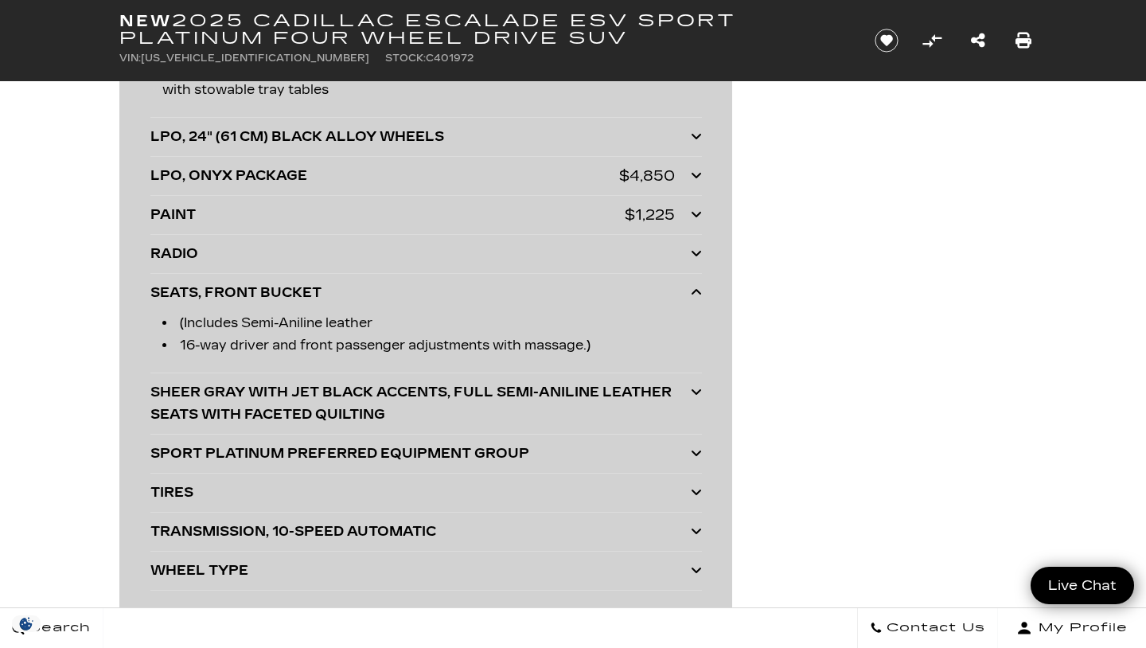
click at [695, 294] on icon at bounding box center [696, 292] width 11 height 13
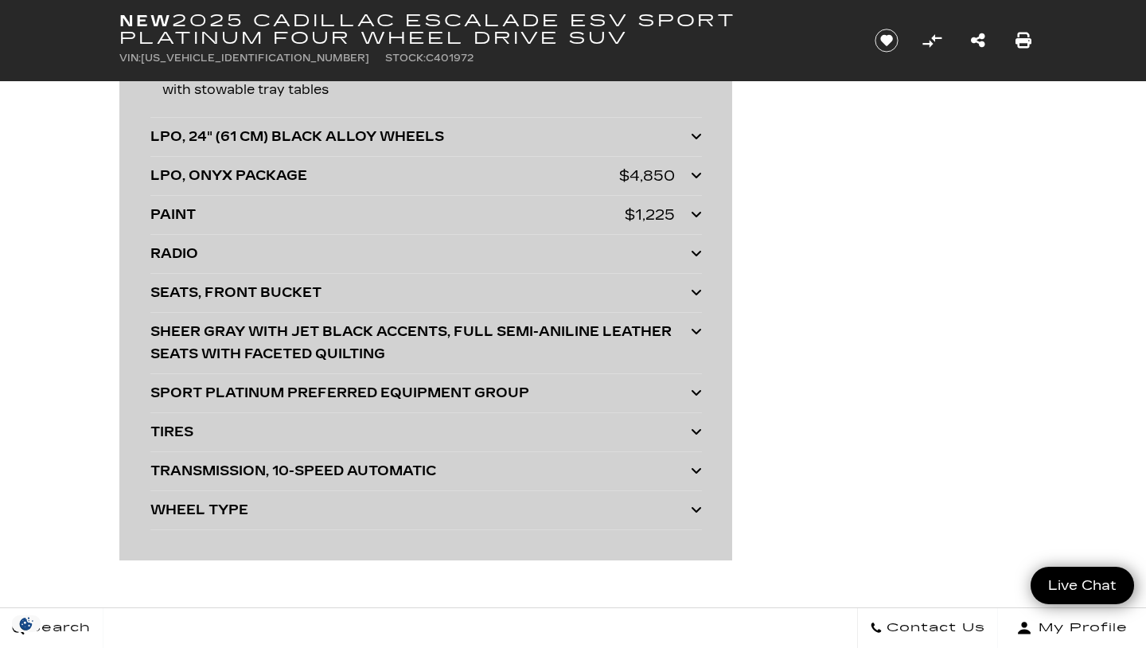
click at [695, 250] on icon at bounding box center [696, 253] width 11 height 13
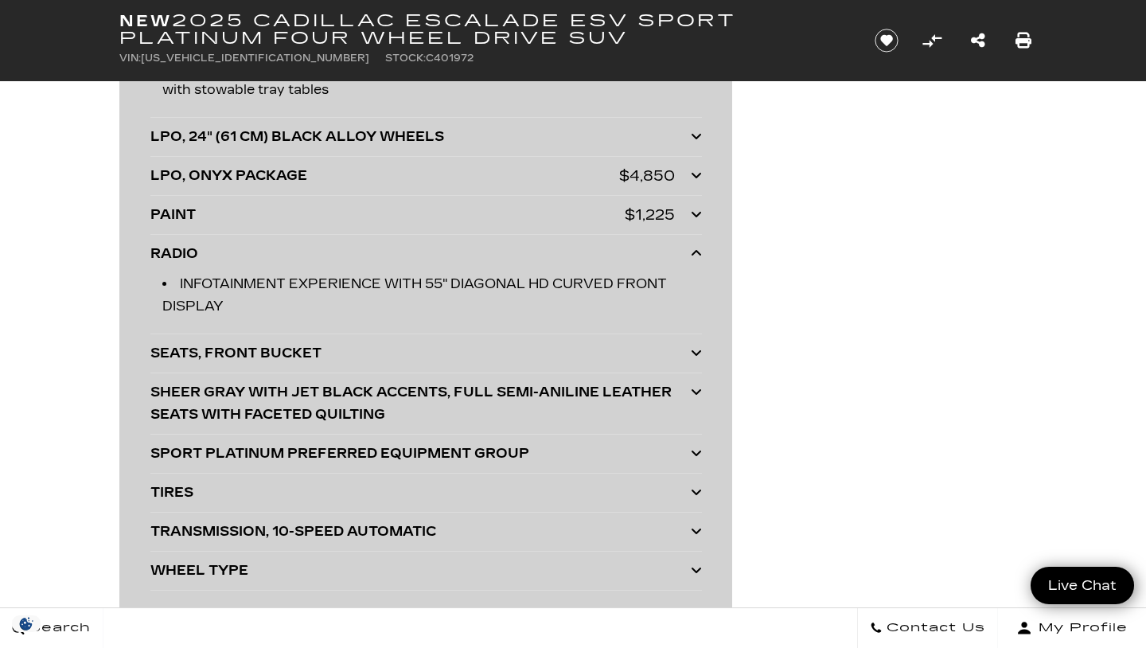
click at [695, 250] on icon at bounding box center [696, 253] width 11 height 13
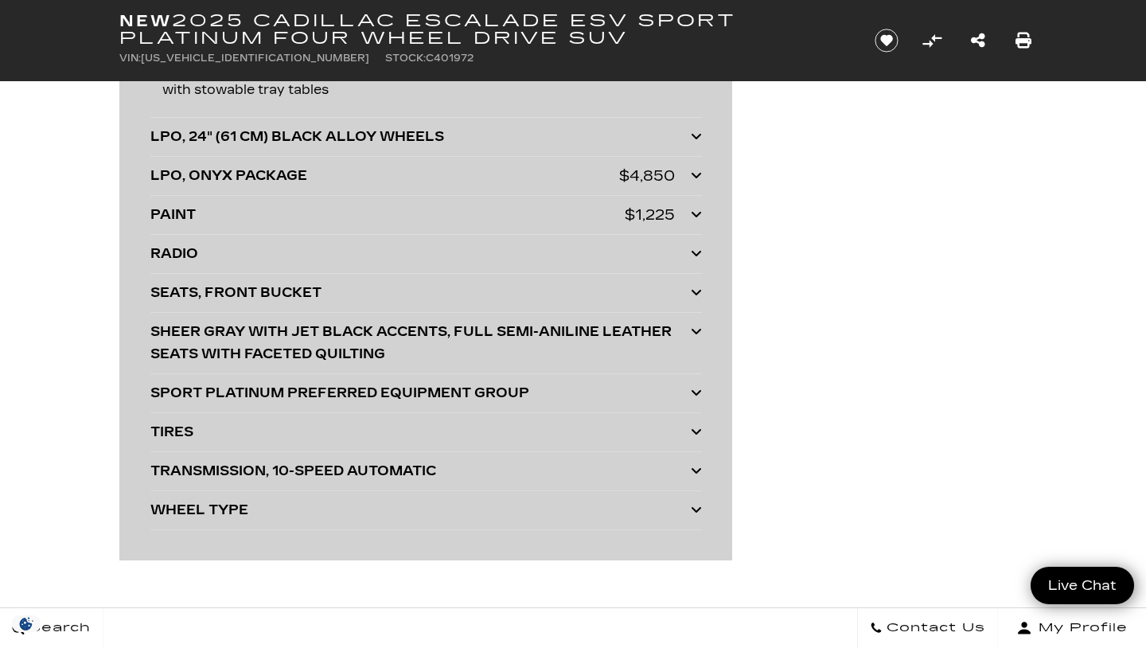
click at [695, 214] on icon at bounding box center [696, 214] width 11 height 13
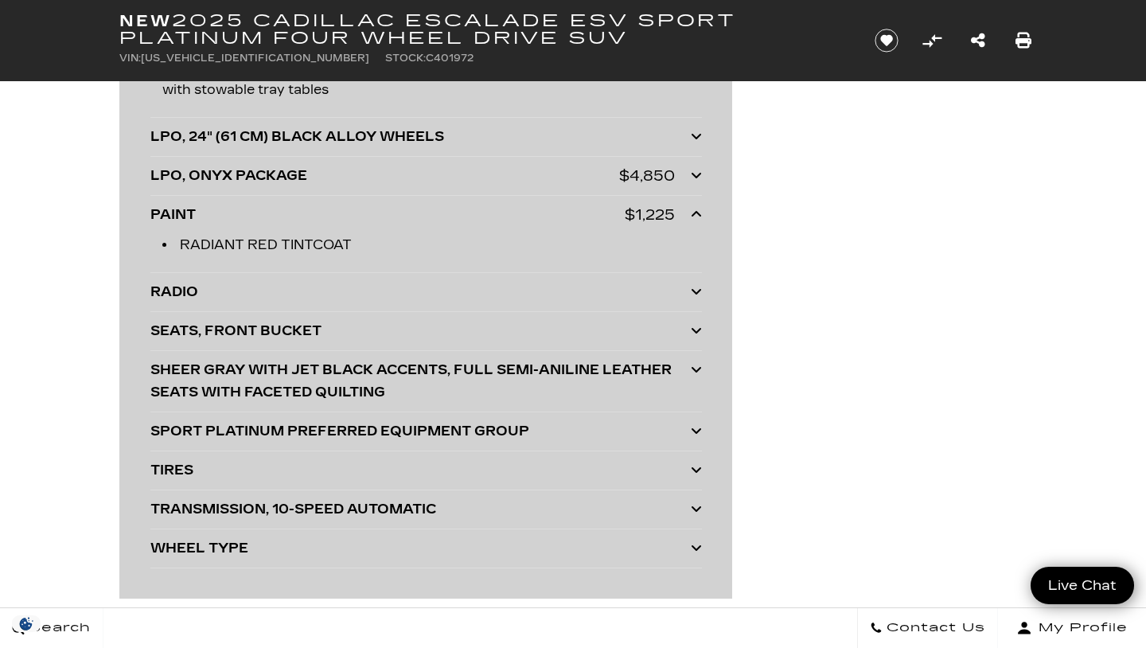
click at [695, 214] on icon at bounding box center [696, 214] width 11 height 13
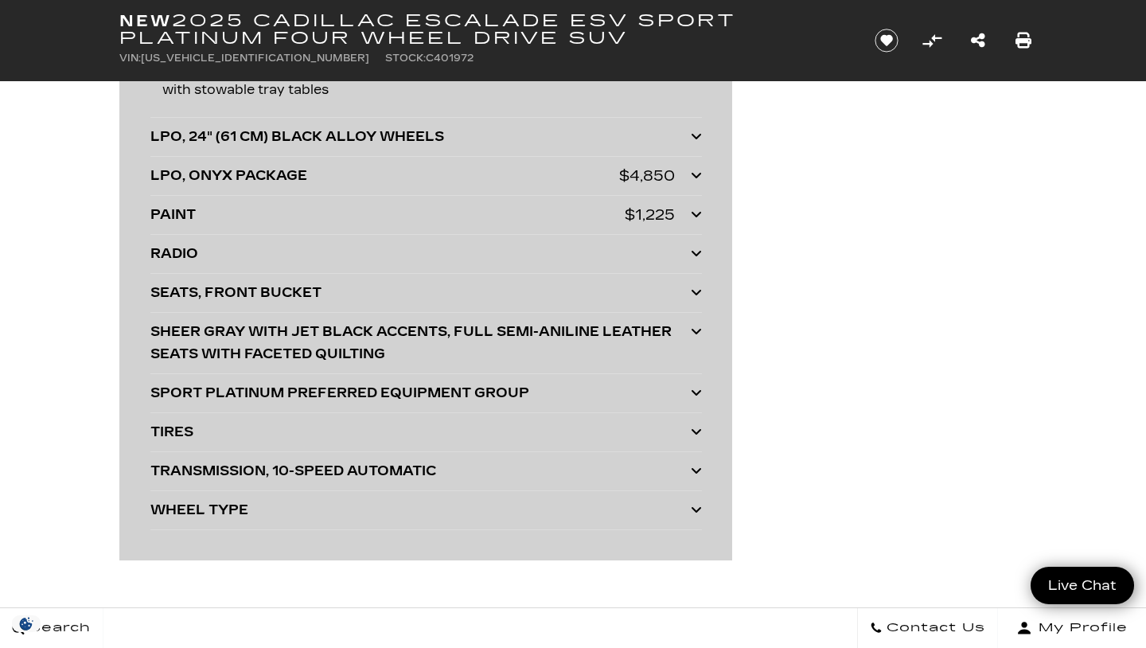
click at [695, 178] on icon at bounding box center [696, 175] width 11 height 13
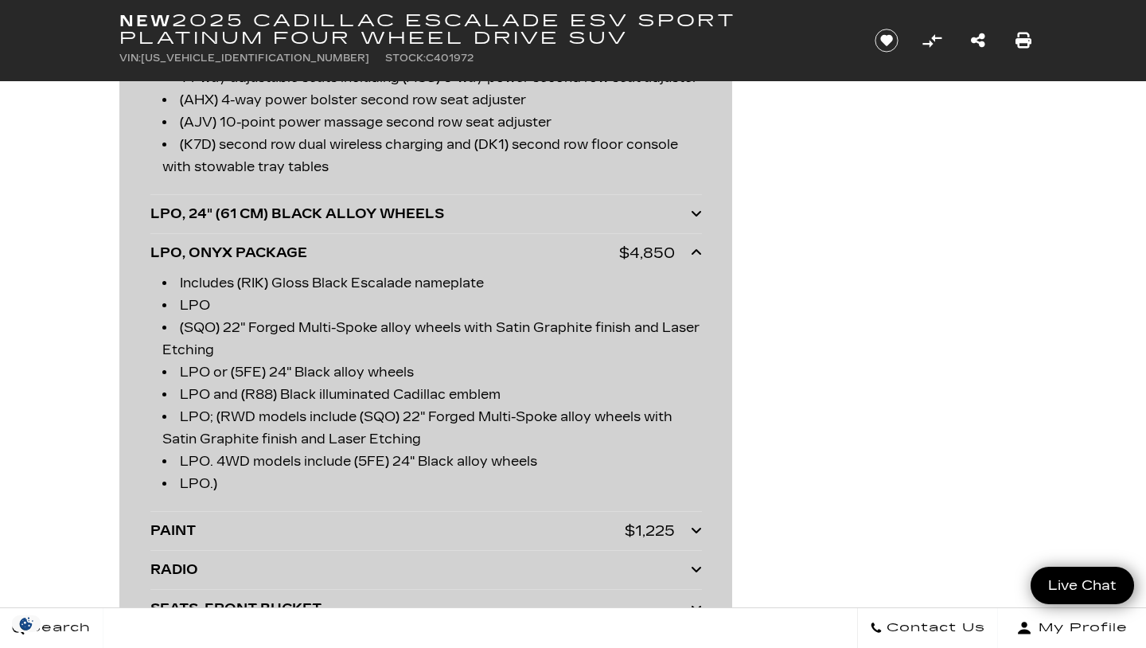
scroll to position [4658, 0]
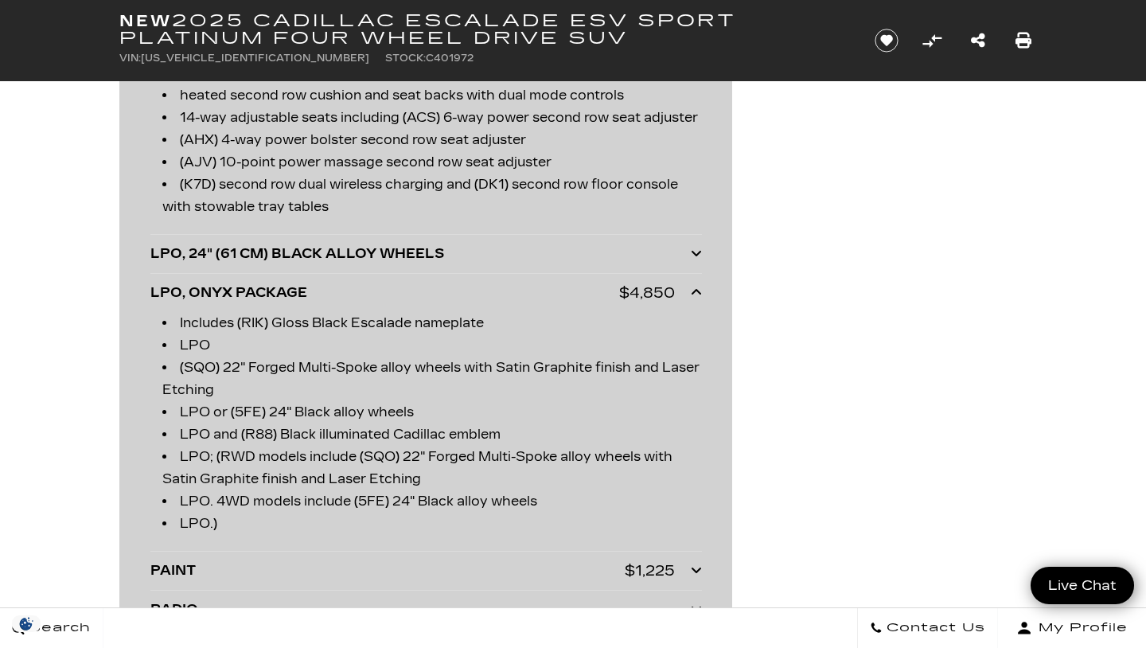
click at [695, 258] on icon at bounding box center [696, 253] width 11 height 13
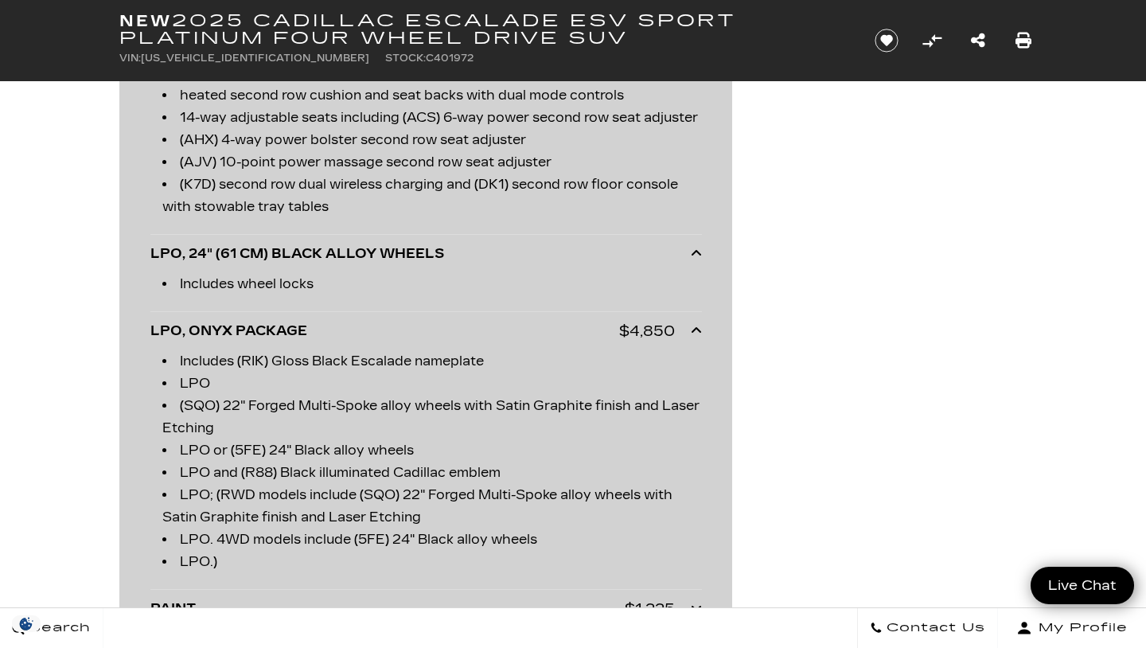
click at [695, 258] on icon at bounding box center [696, 253] width 11 height 13
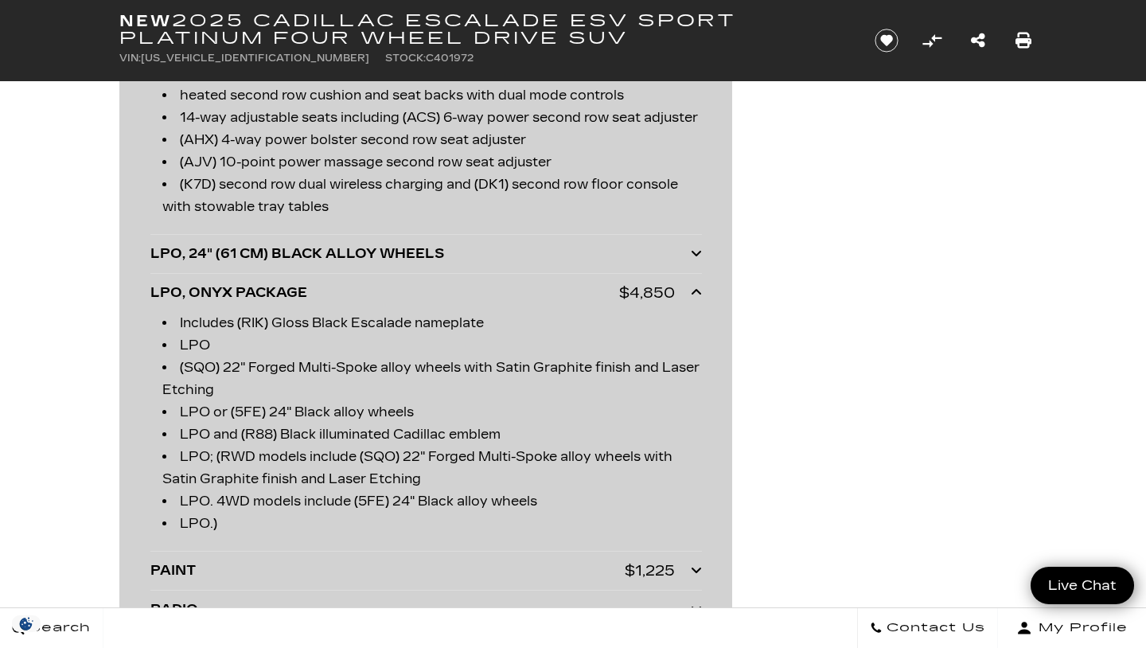
click at [695, 258] on icon at bounding box center [696, 253] width 11 height 13
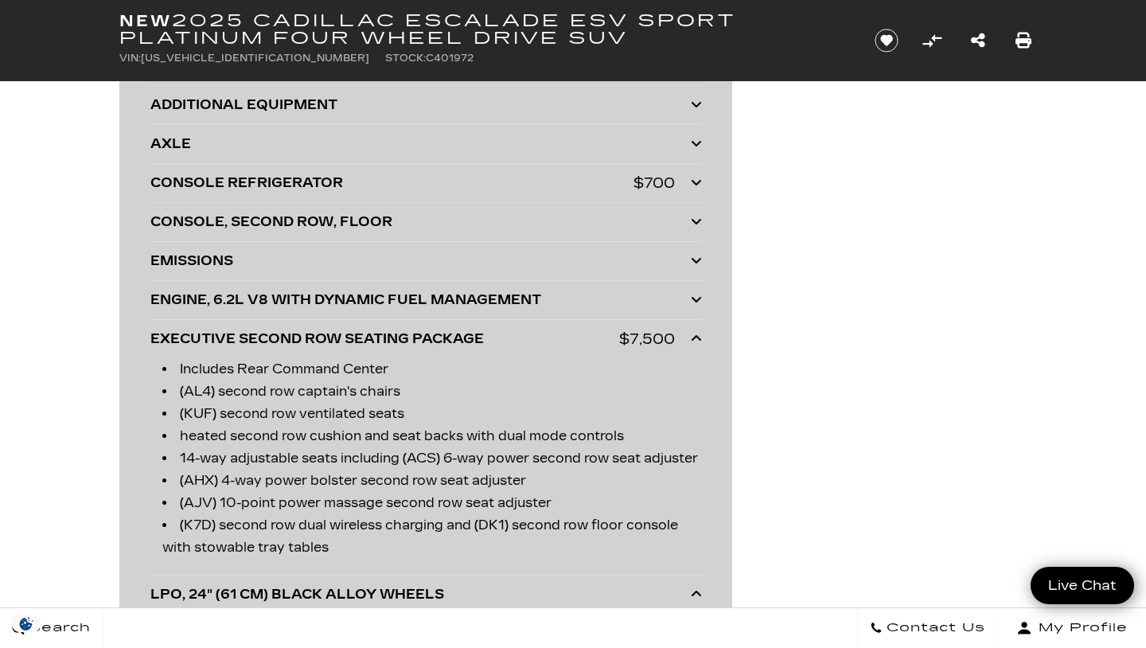
scroll to position [4336, 0]
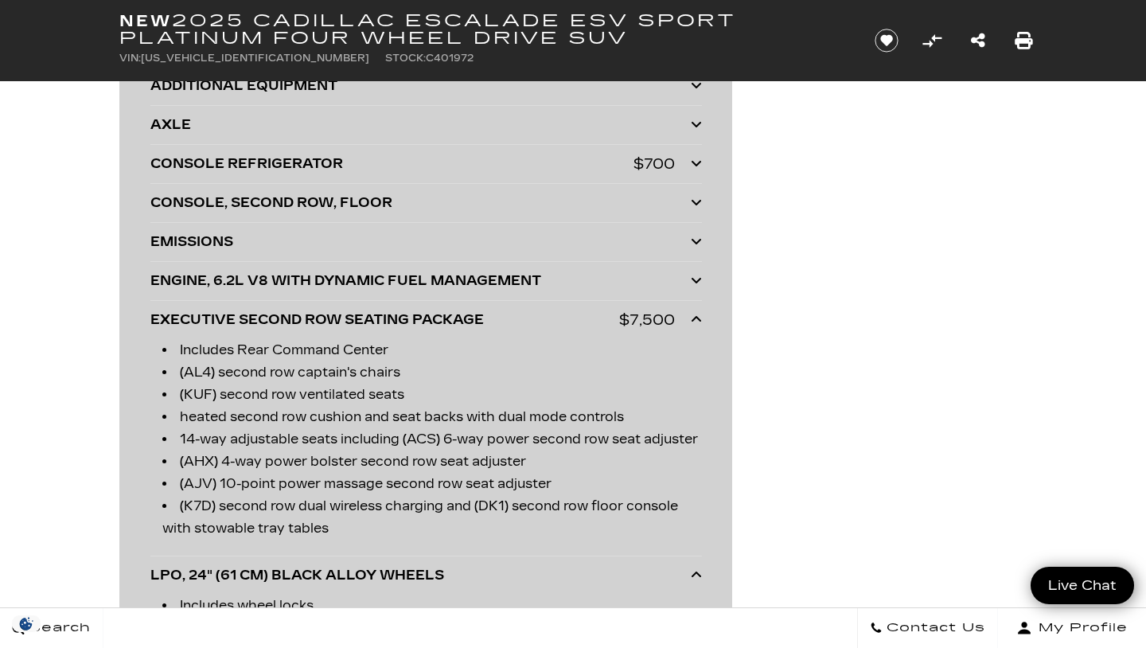
click at [1025, 40] on icon "Print this New 2025 Cadillac Escalade ESV Sport Platinum Four Wheel Drive SUV" at bounding box center [1023, 41] width 18 height 18
click at [698, 278] on icon at bounding box center [696, 280] width 11 height 13
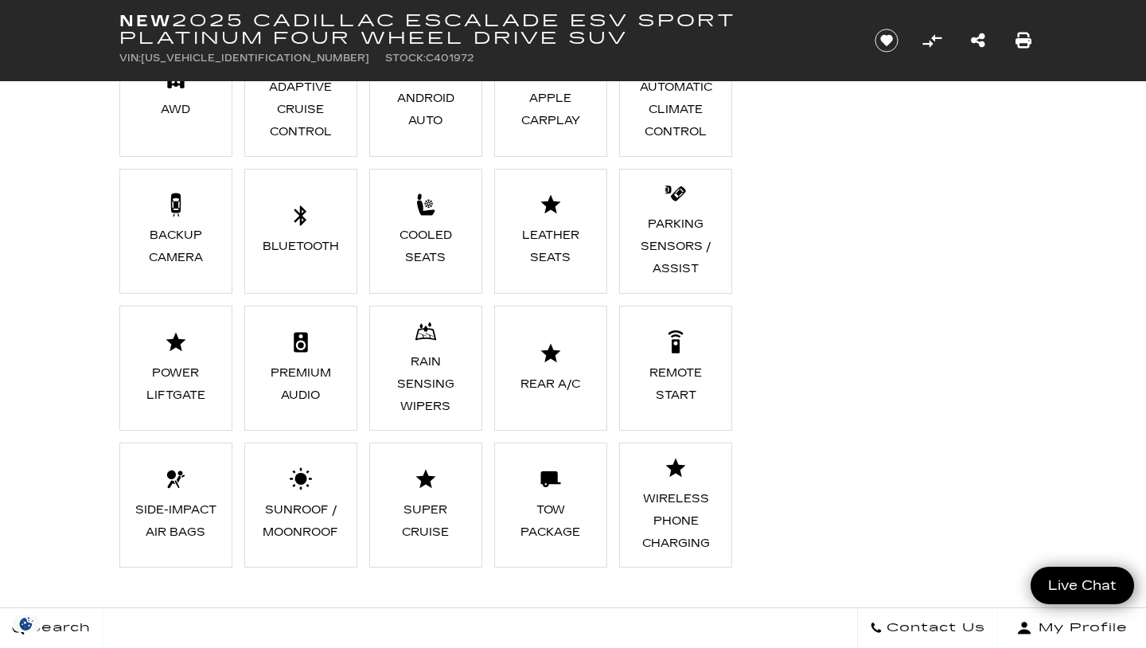
scroll to position [1353, 0]
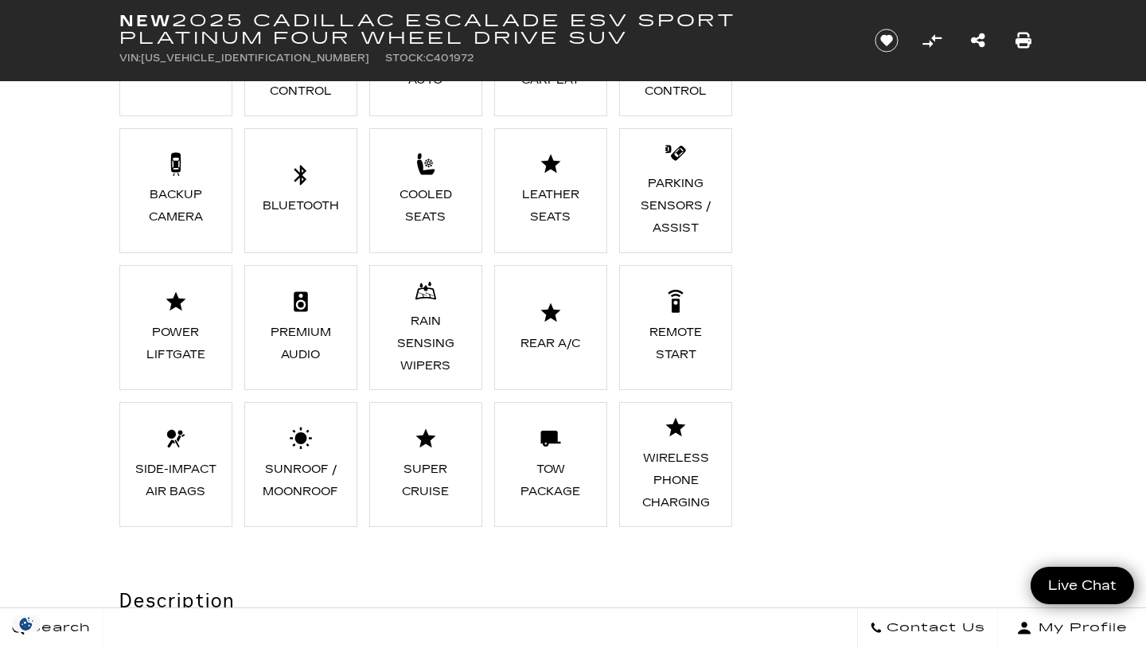
click at [558, 480] on div "Tow Package" at bounding box center [551, 480] width 87 height 45
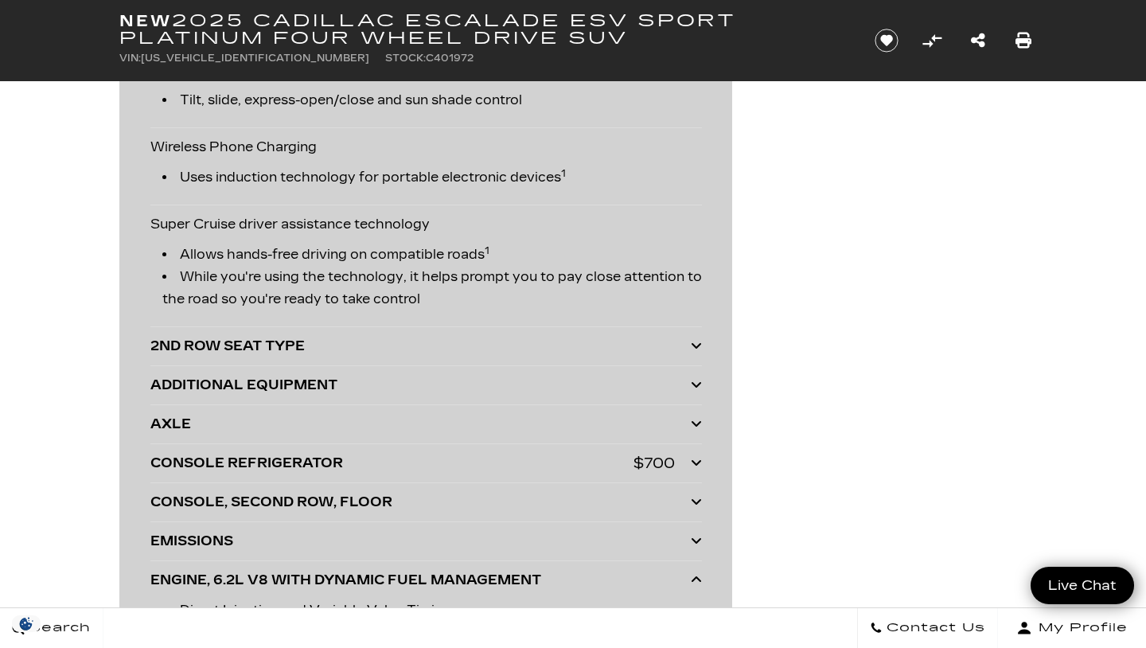
scroll to position [4055, 0]
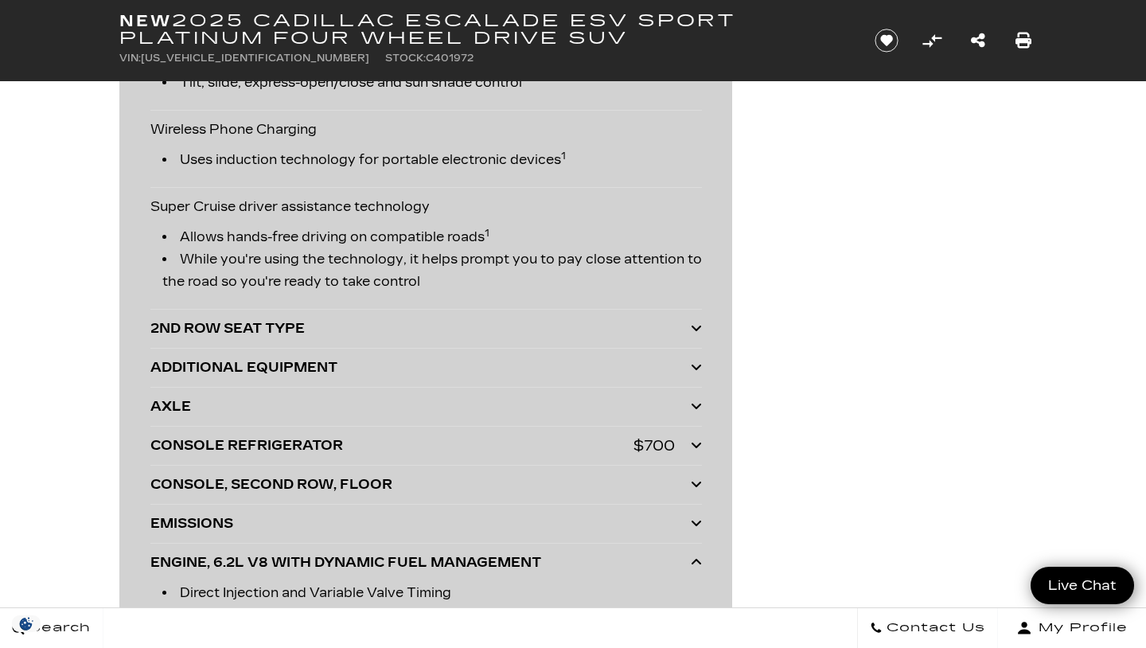
click at [695, 329] on icon at bounding box center [696, 327] width 11 height 13
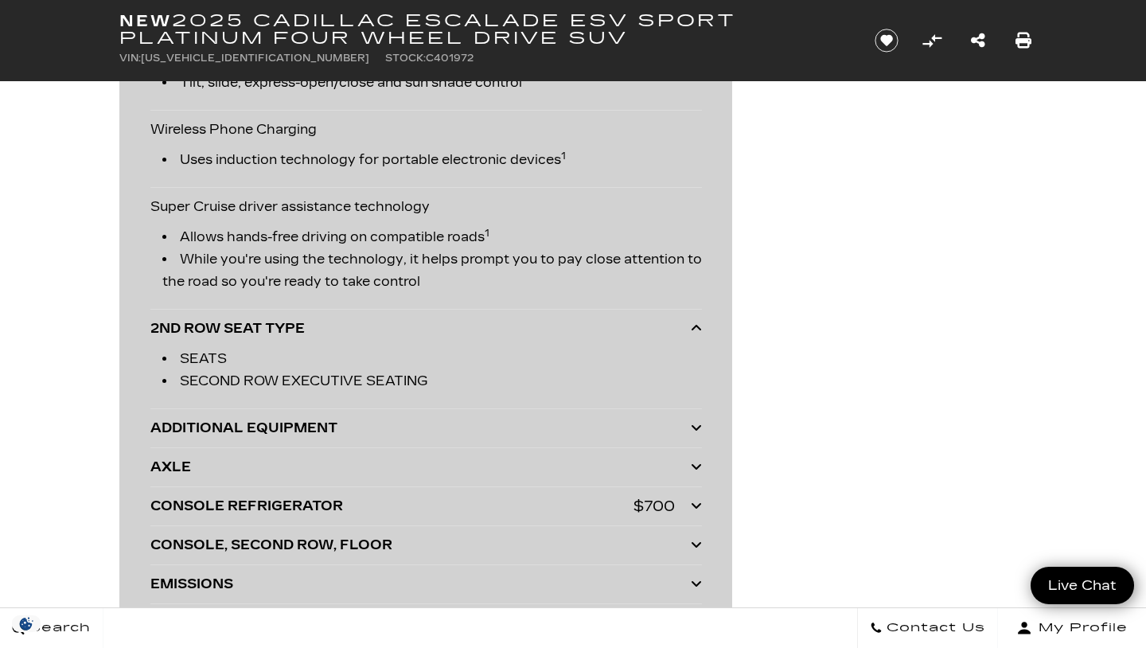
click at [695, 329] on icon at bounding box center [696, 327] width 11 height 13
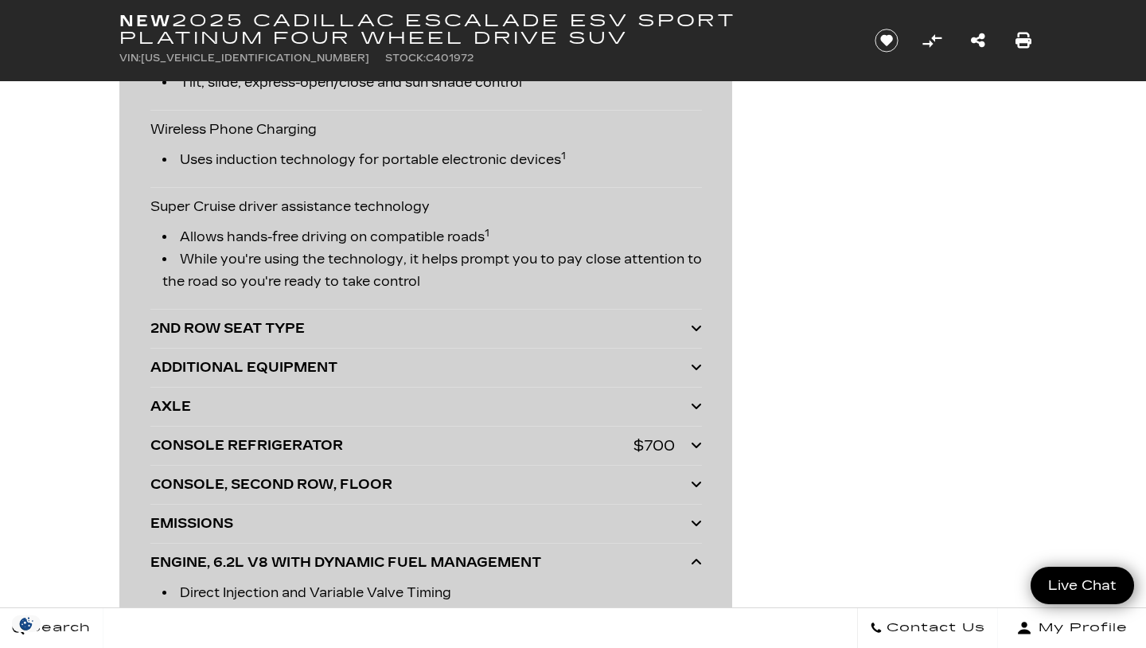
click at [696, 370] on icon at bounding box center [696, 366] width 11 height 13
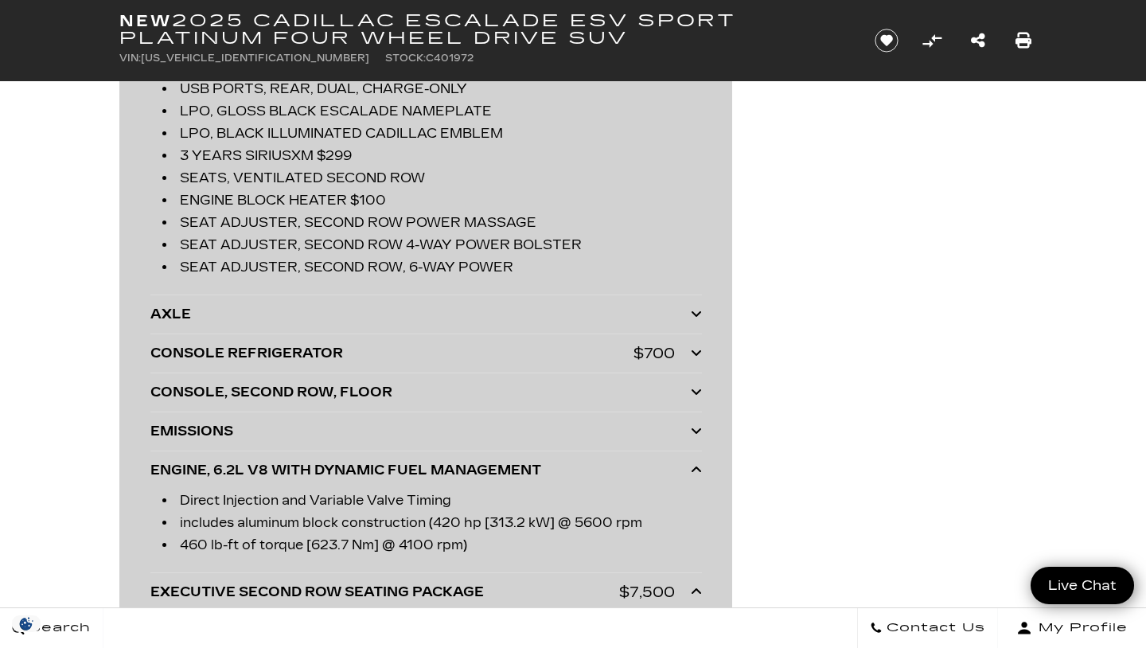
scroll to position [4409, 0]
click at [695, 316] on icon at bounding box center [696, 312] width 11 height 13
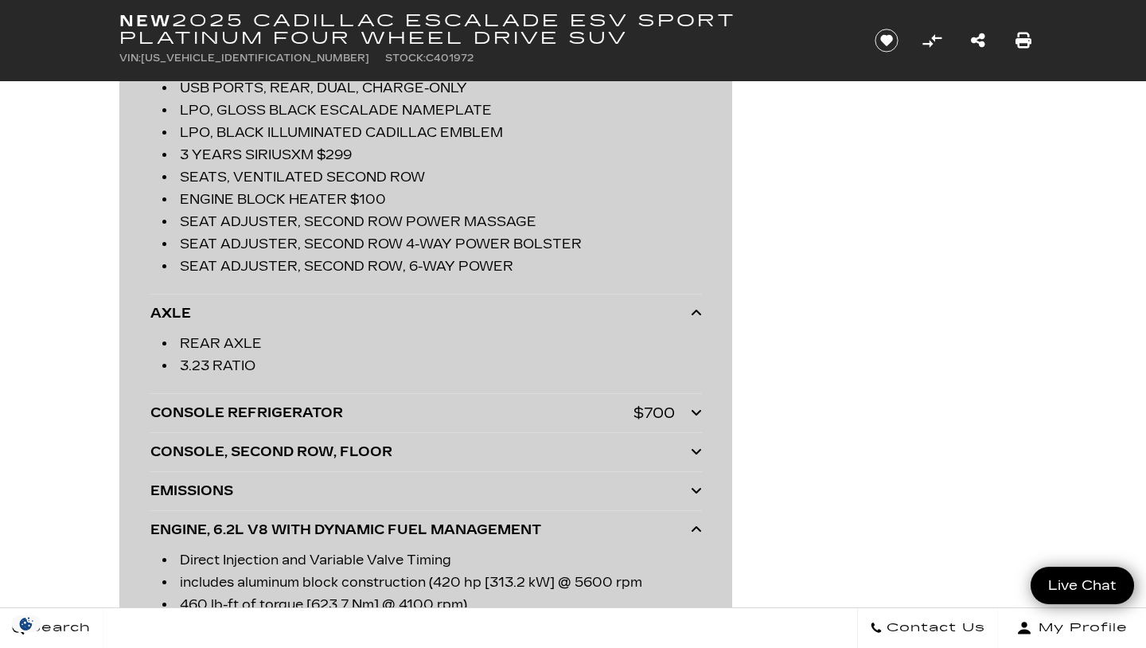
click at [695, 316] on icon at bounding box center [696, 312] width 11 height 13
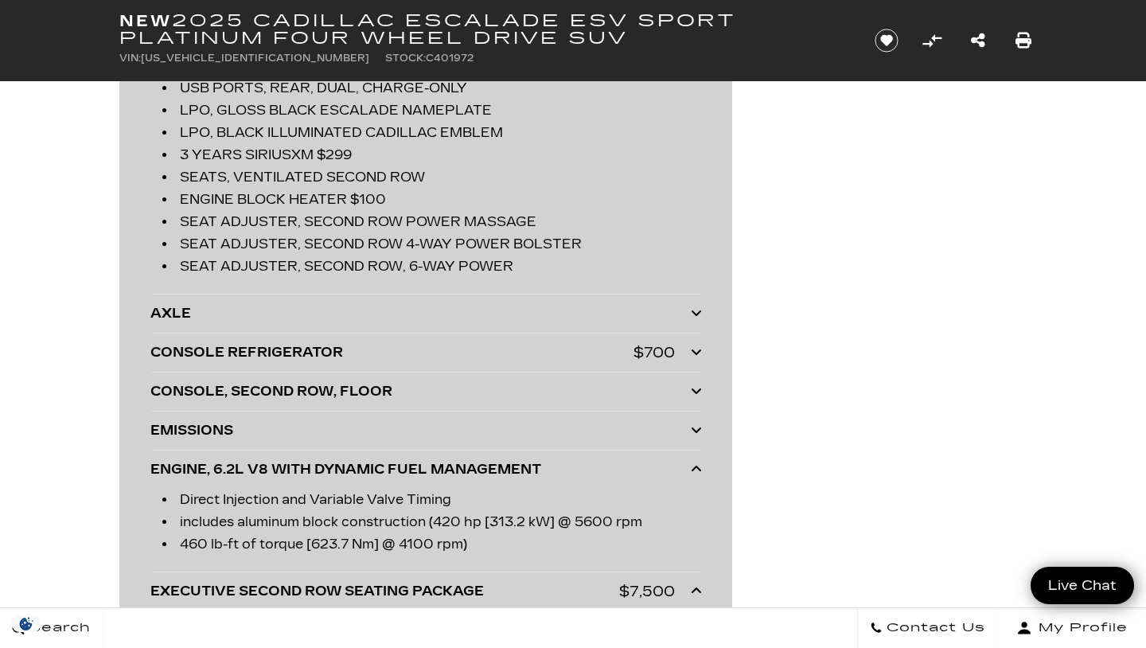
click at [698, 351] on icon at bounding box center [696, 351] width 11 height 13
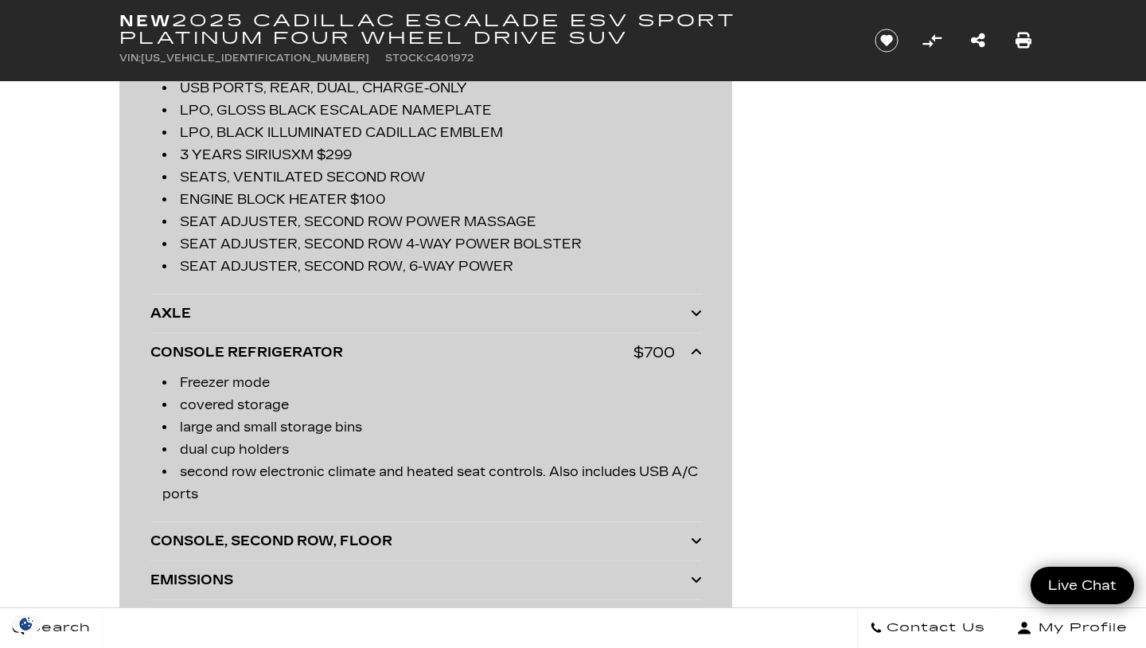
click at [698, 351] on icon at bounding box center [696, 351] width 11 height 13
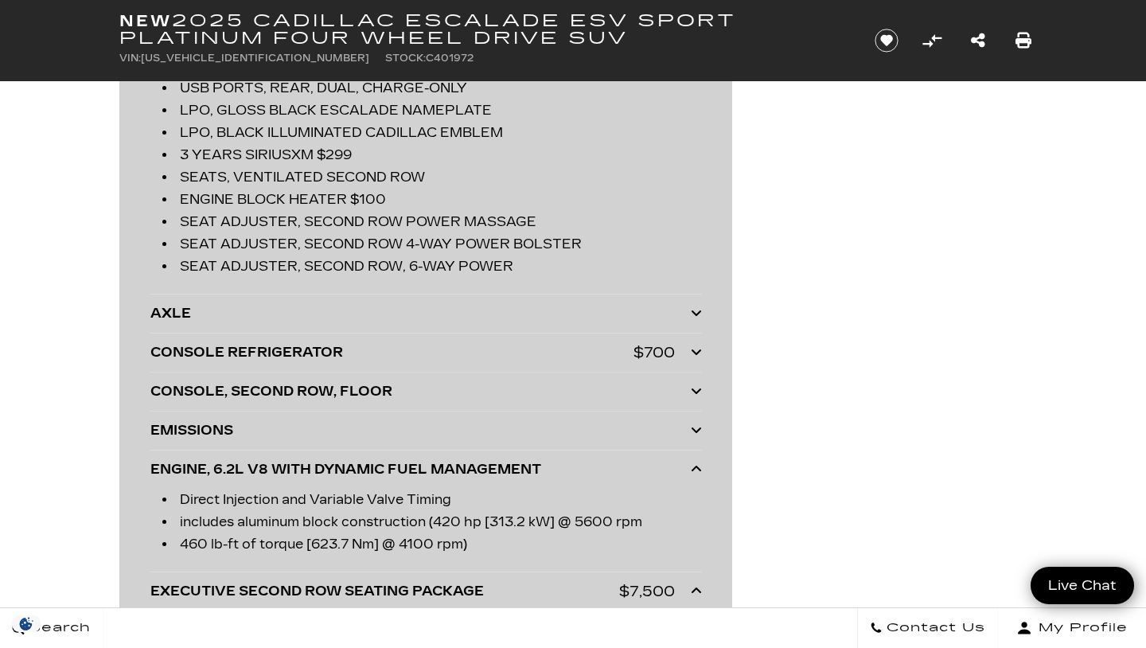
click at [698, 394] on icon at bounding box center [696, 390] width 11 height 13
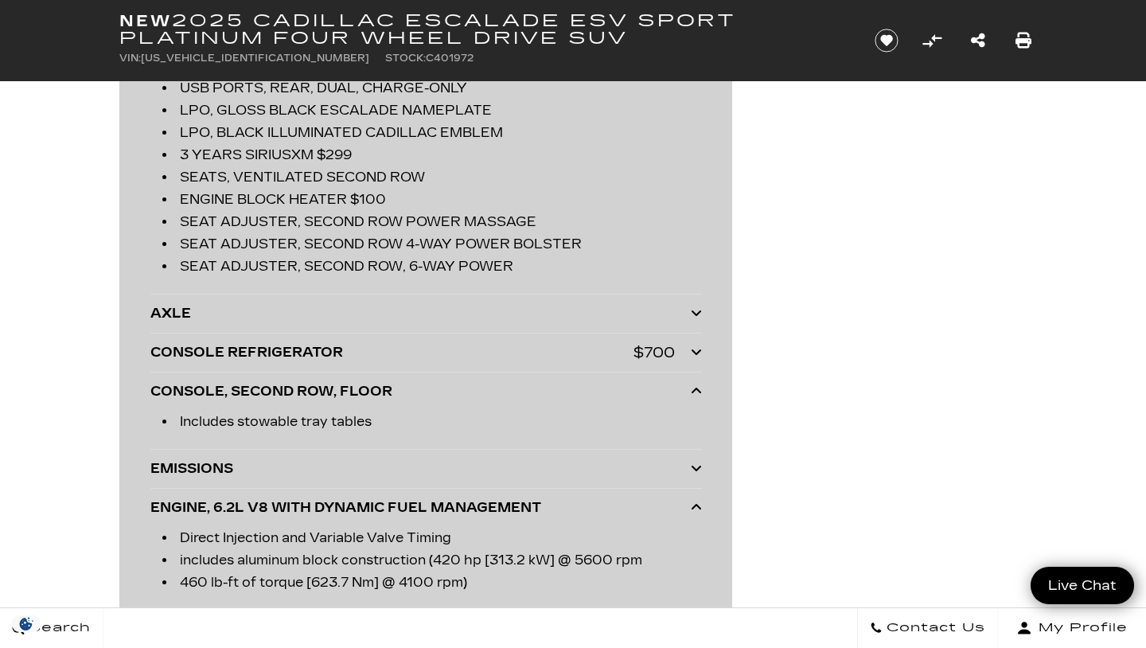
click at [698, 394] on icon at bounding box center [696, 390] width 11 height 13
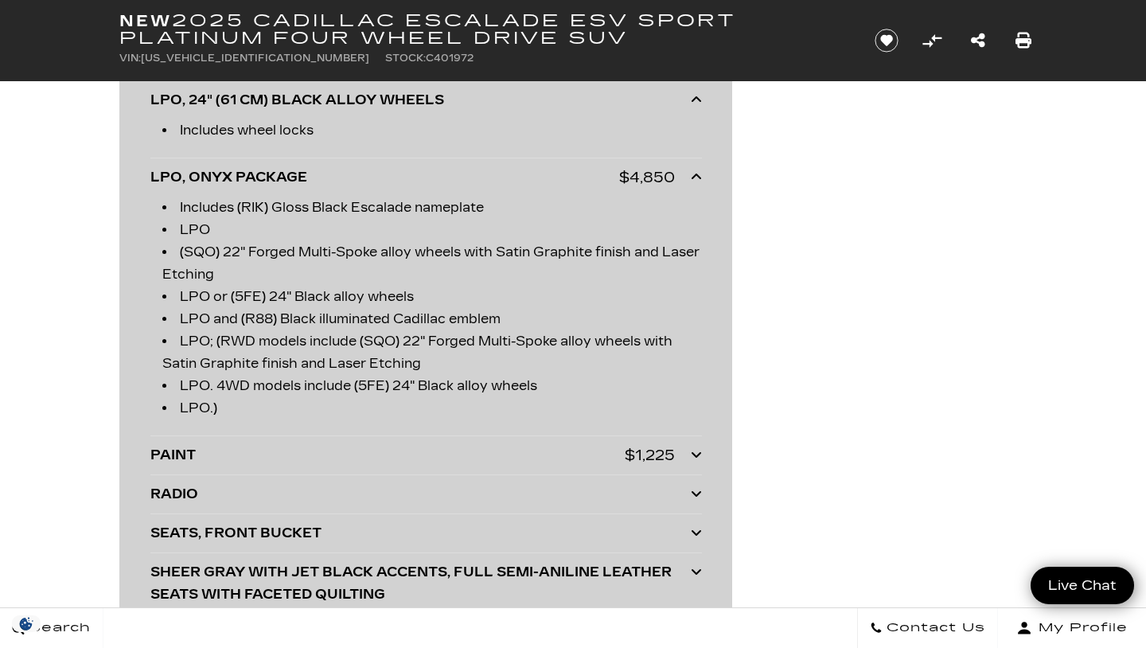
scroll to position [5150, 0]
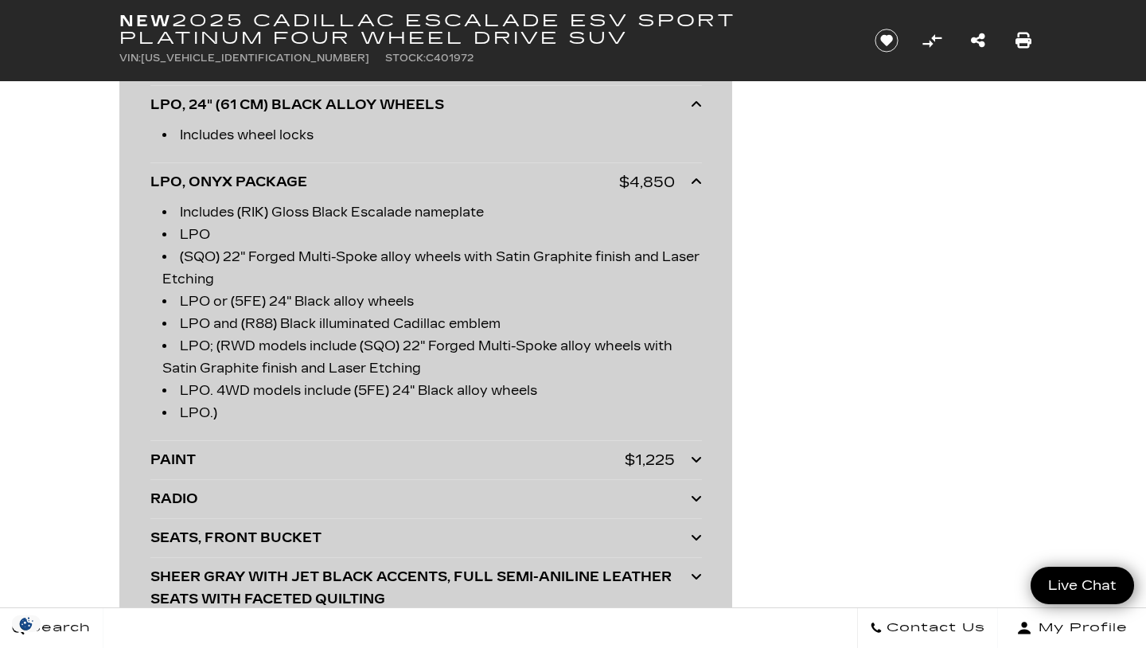
click at [698, 462] on icon at bounding box center [696, 459] width 11 height 13
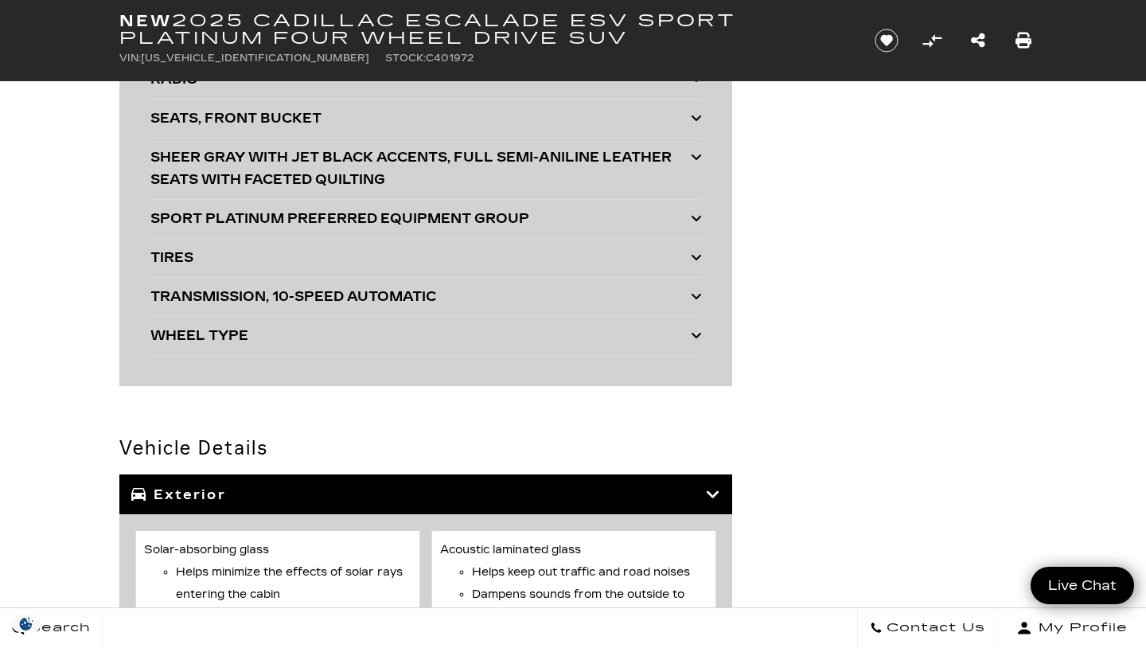
scroll to position [5615, 0]
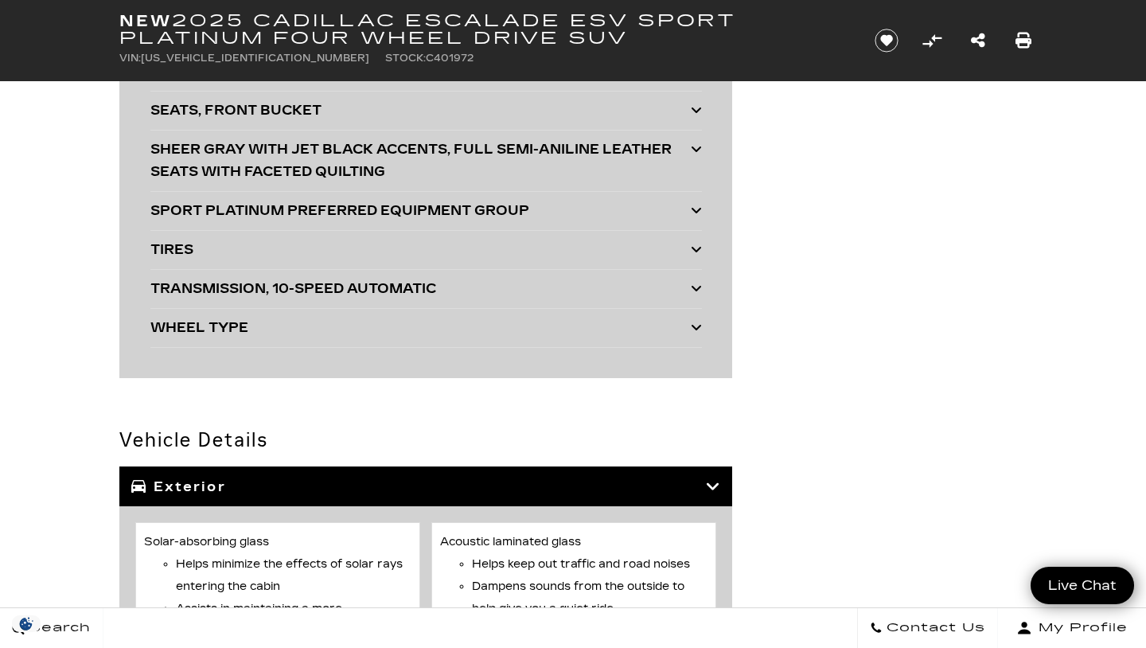
click at [697, 325] on icon at bounding box center [696, 327] width 11 height 13
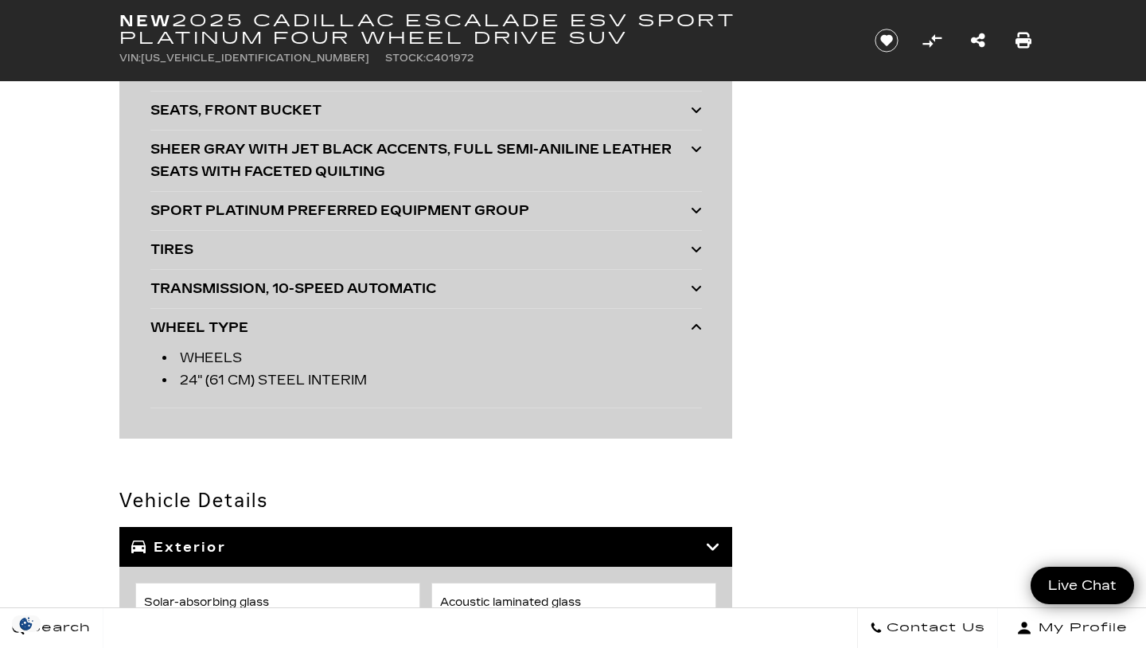
click at [697, 325] on icon at bounding box center [696, 327] width 11 height 13
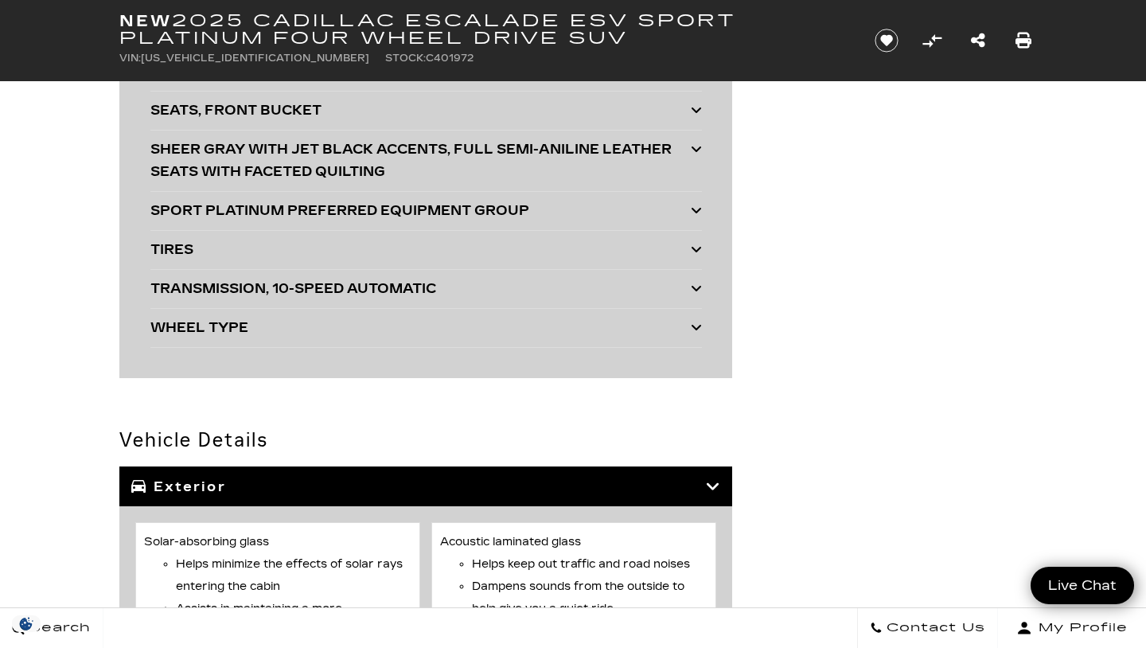
click at [697, 290] on icon at bounding box center [696, 288] width 11 height 13
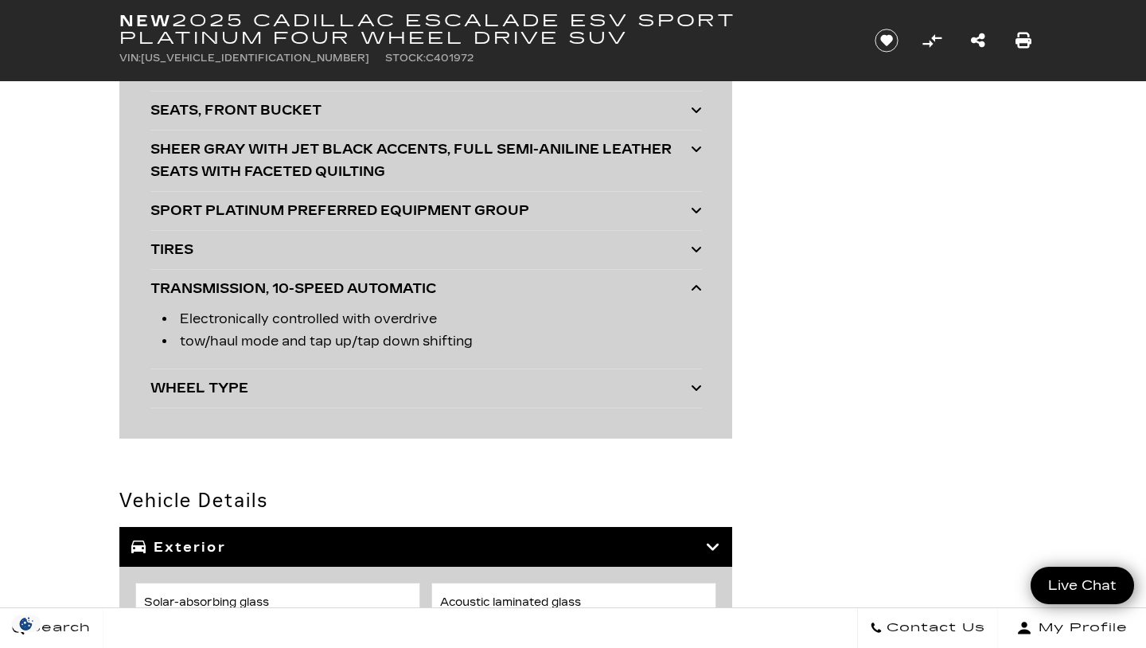
click at [697, 290] on icon at bounding box center [696, 288] width 11 height 13
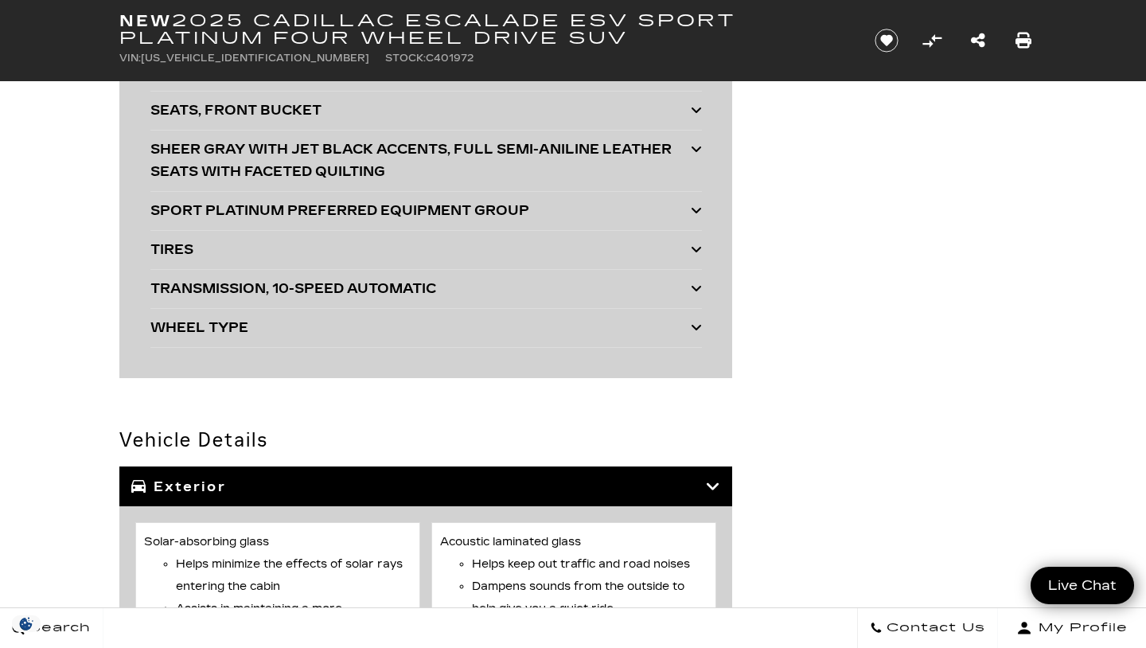
click at [696, 249] on icon at bounding box center [696, 249] width 11 height 13
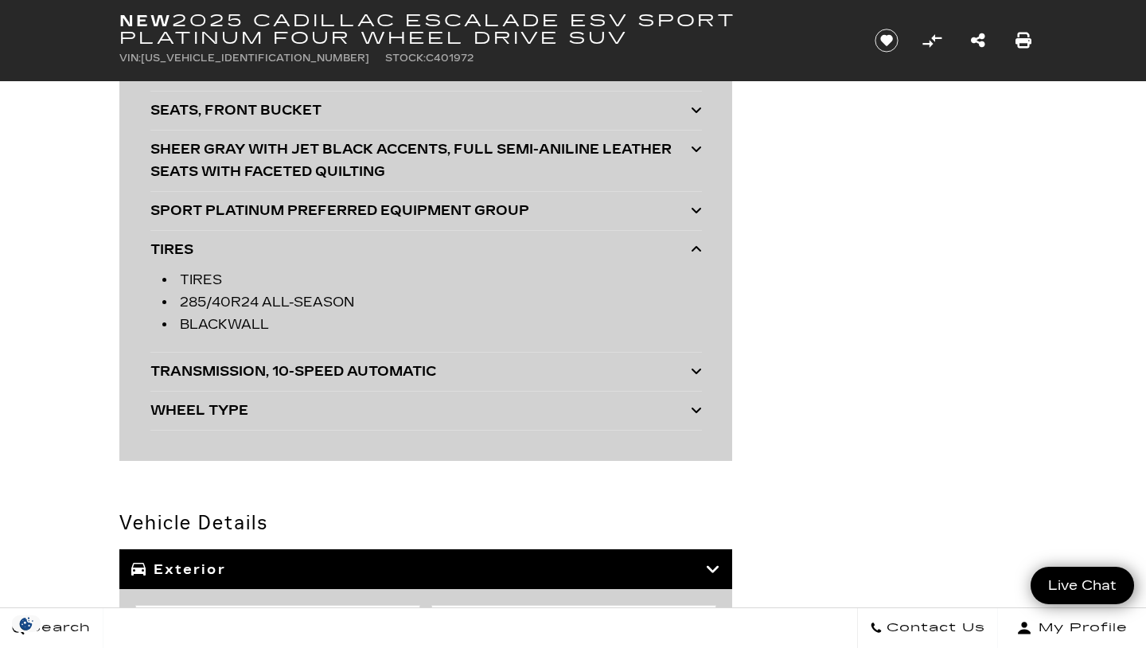
click at [696, 249] on icon at bounding box center [696, 249] width 11 height 13
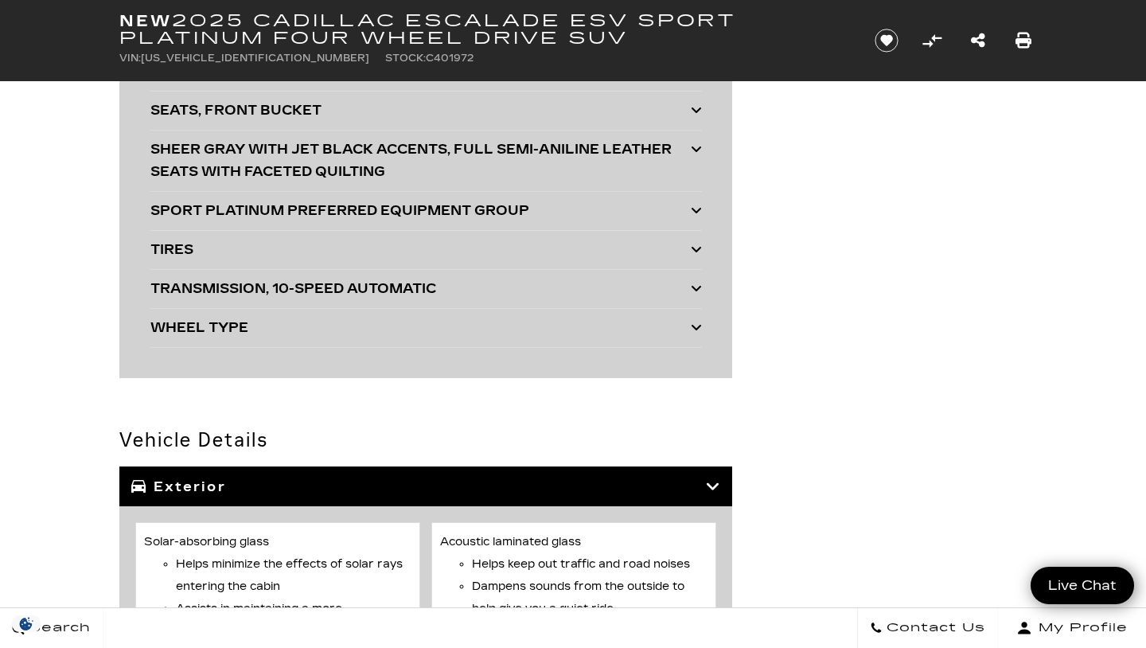
click at [697, 213] on icon at bounding box center [696, 210] width 11 height 13
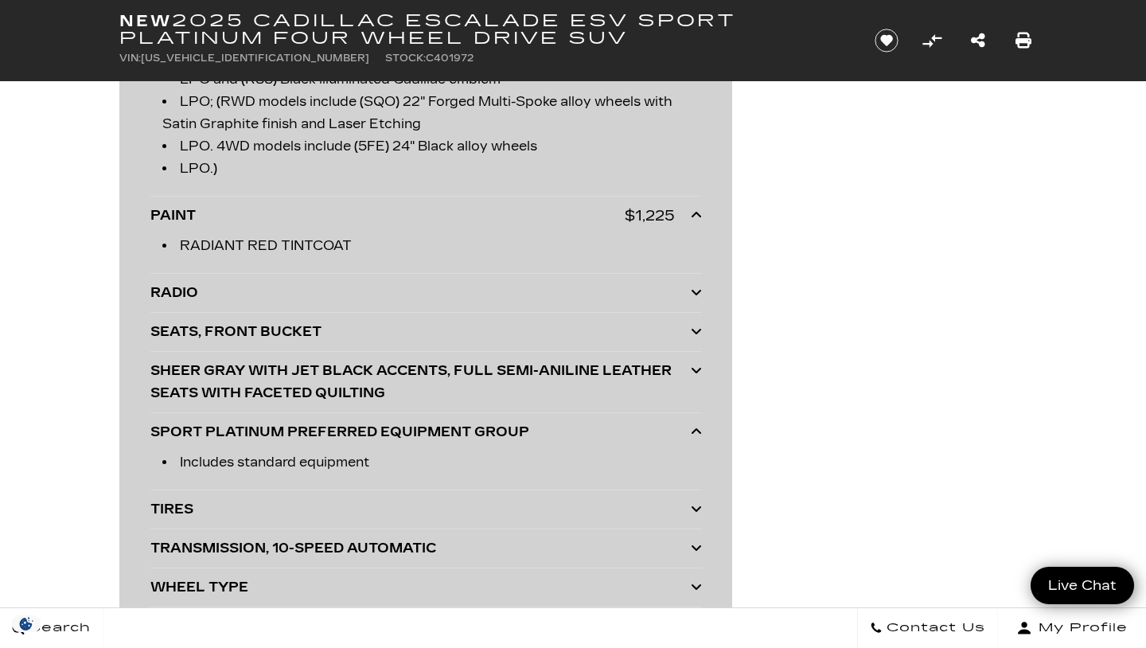
scroll to position [5376, 0]
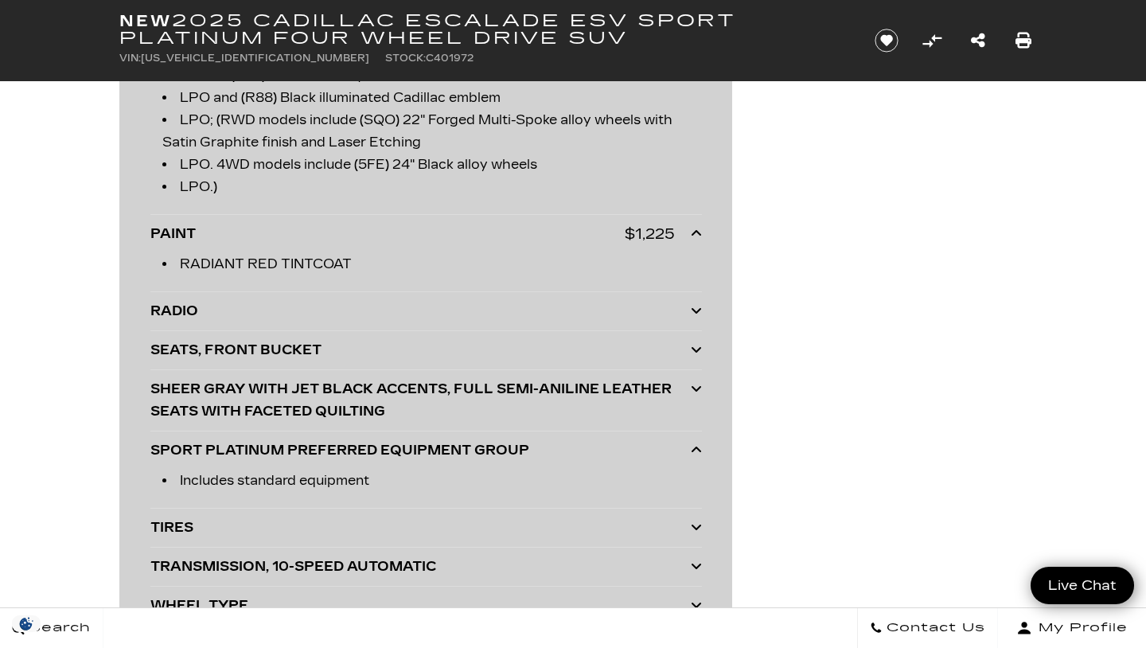
click at [698, 386] on icon at bounding box center [696, 388] width 11 height 13
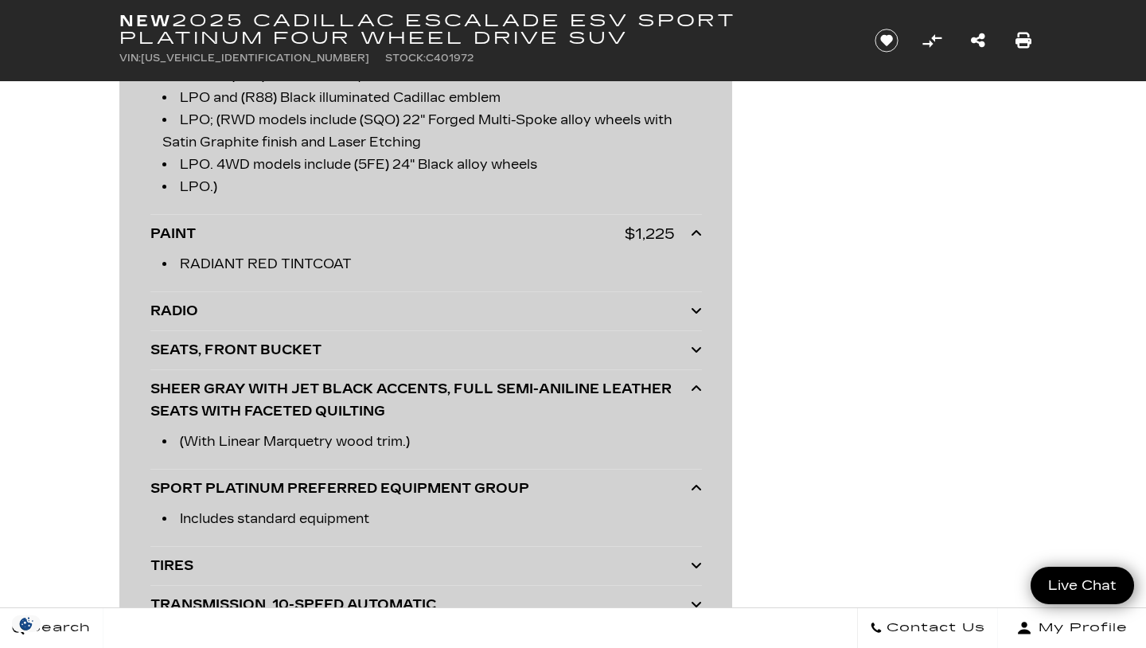
click at [694, 354] on icon at bounding box center [696, 349] width 11 height 13
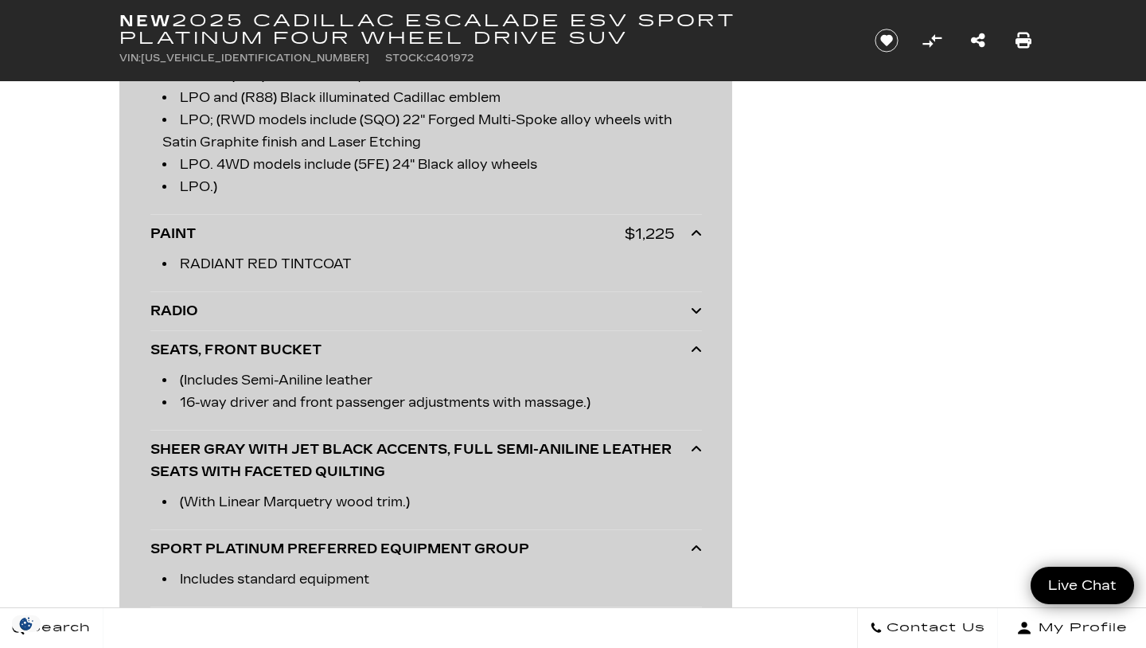
click at [694, 354] on icon at bounding box center [696, 349] width 11 height 13
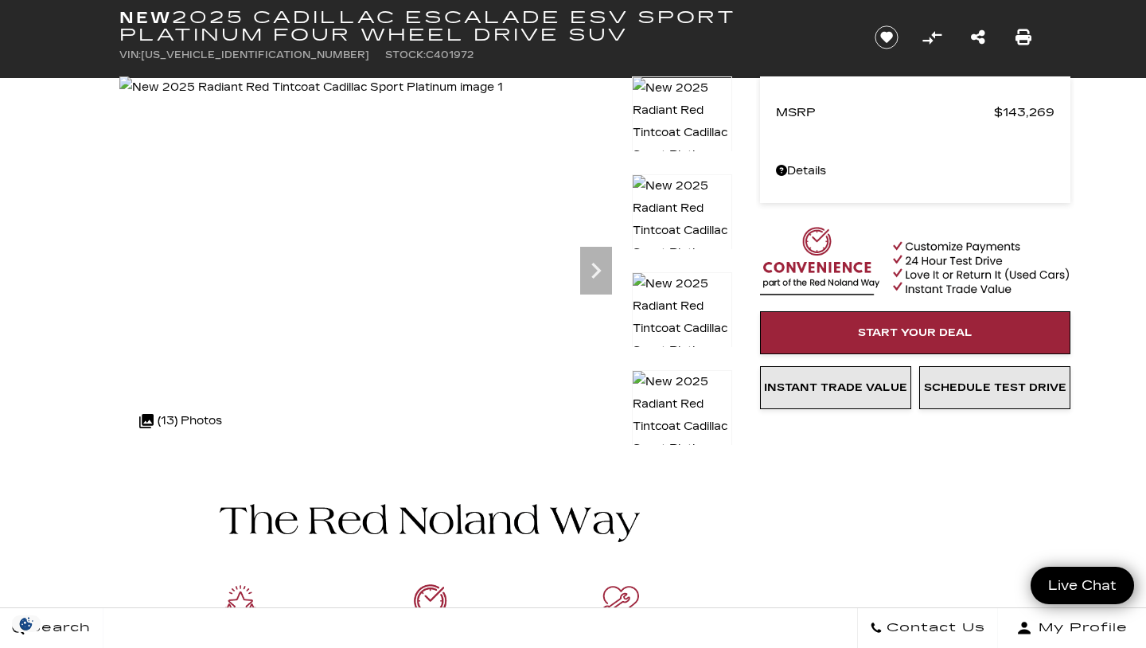
scroll to position [80, 0]
